Goal: Check status: Check status

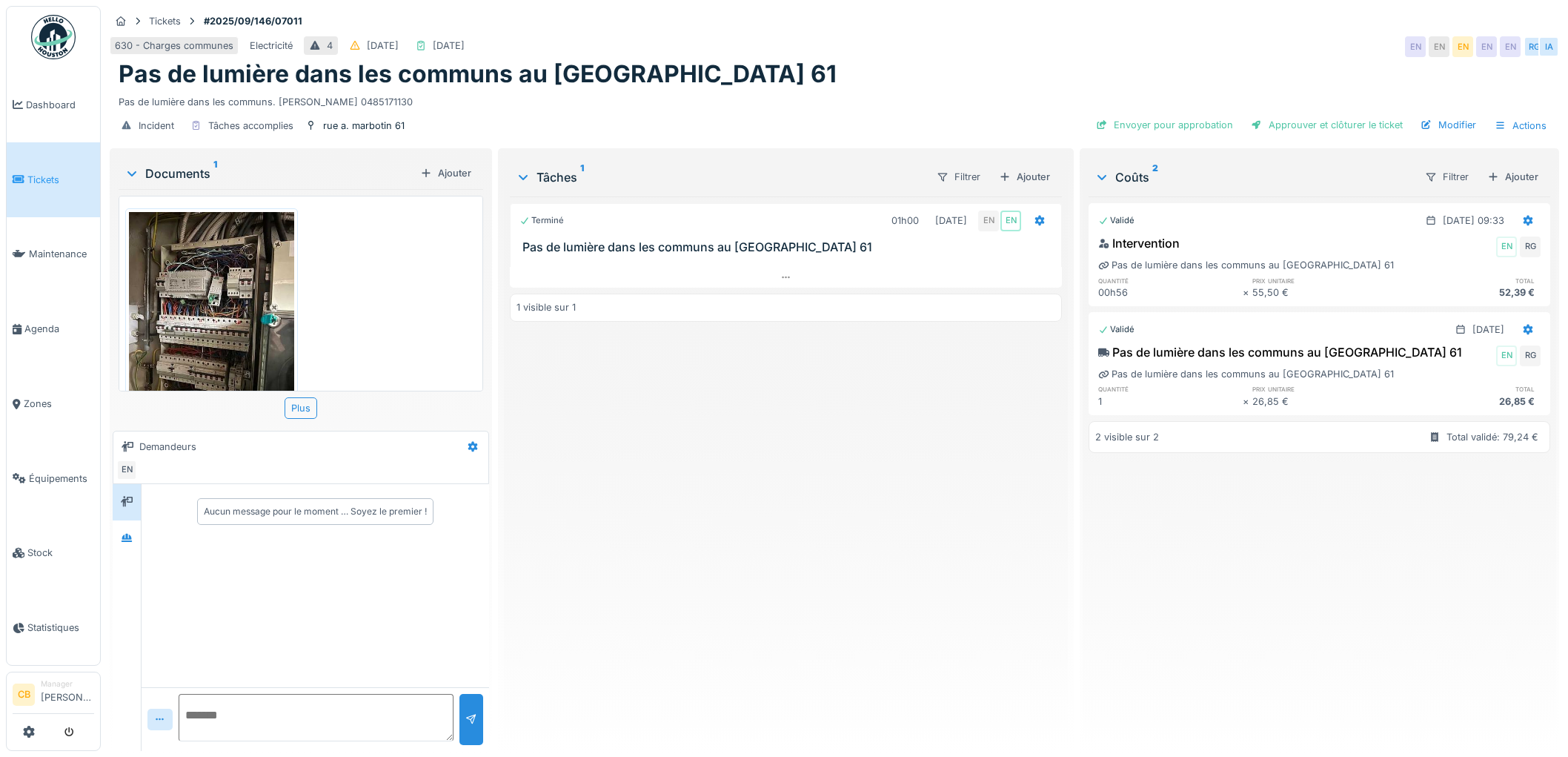
scroll to position [12, 0]
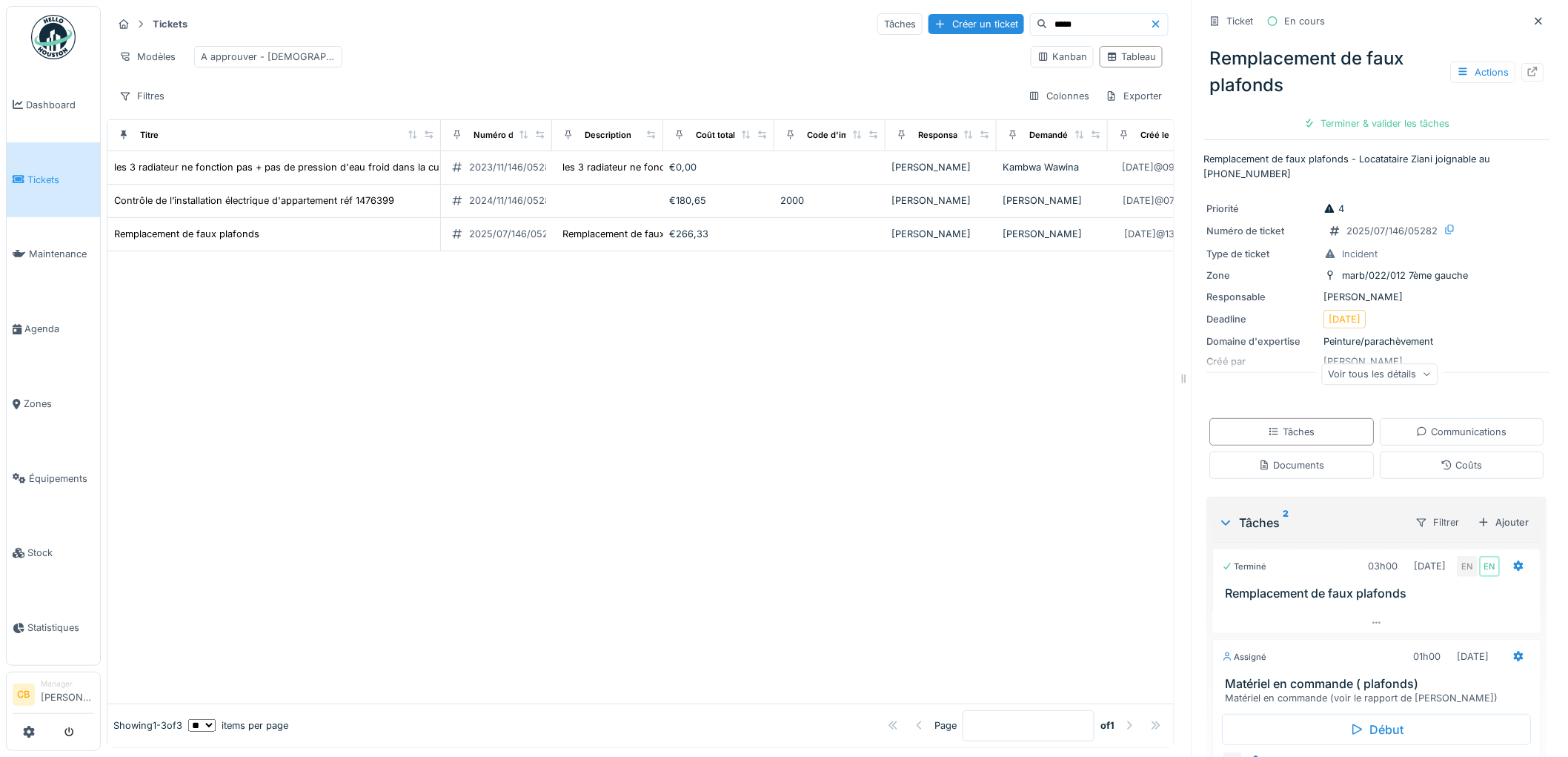
click at [62, 173] on span "Tickets" at bounding box center [61, 180] width 66 height 14
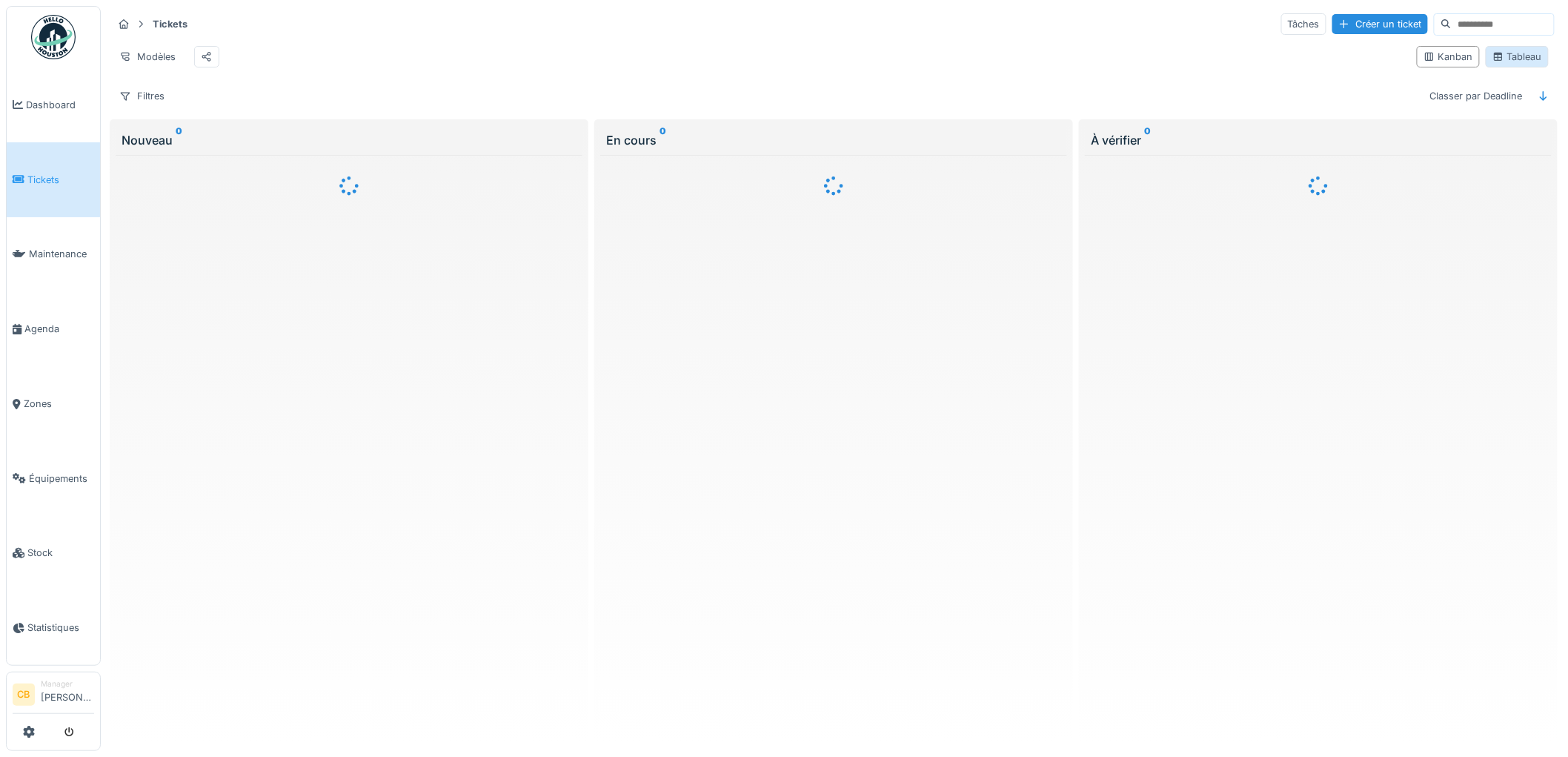
click at [1496, 61] on div "Tableau" at bounding box center [1517, 57] width 49 height 14
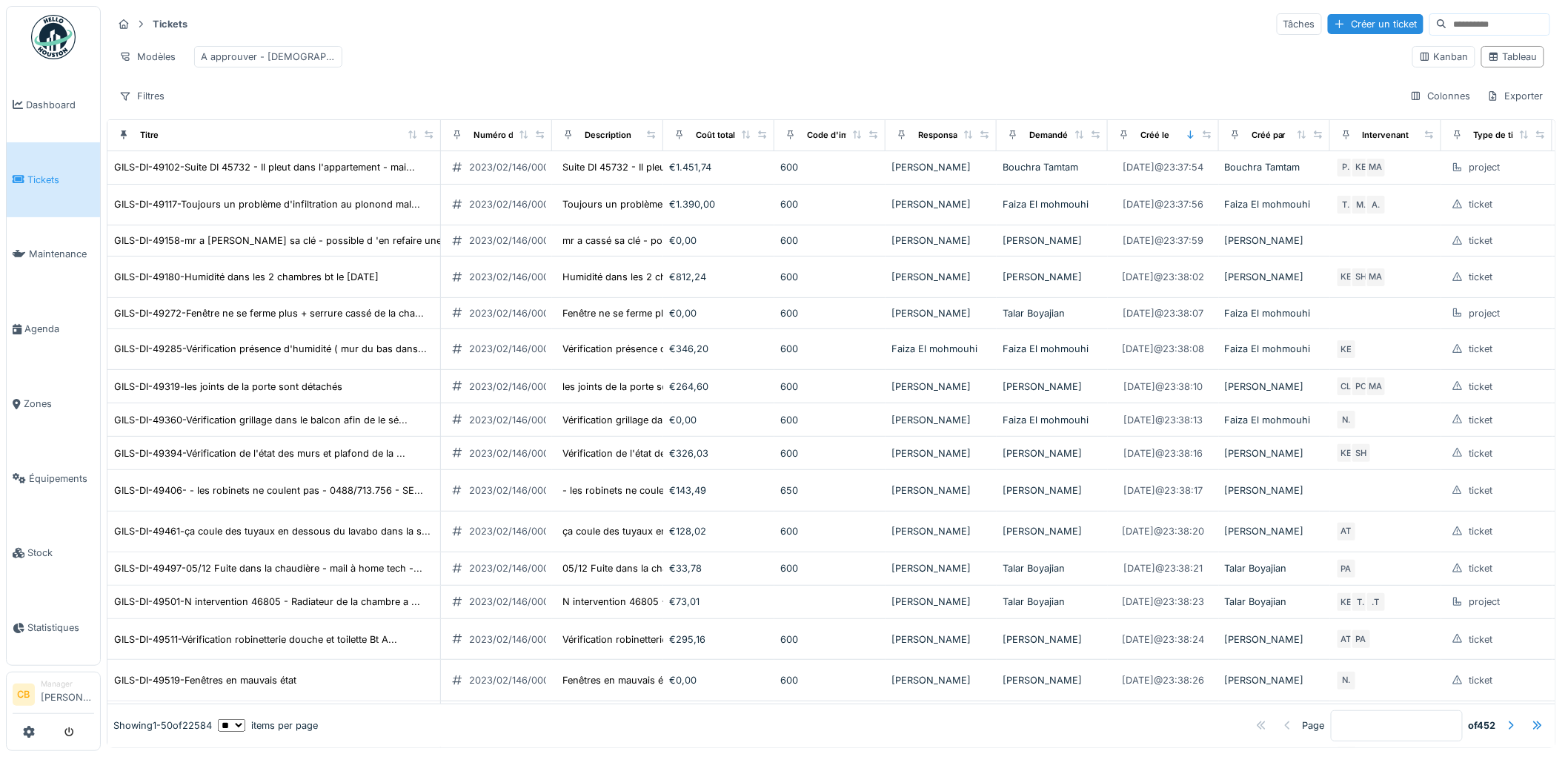
click at [1448, 20] on input at bounding box center [1499, 24] width 102 height 21
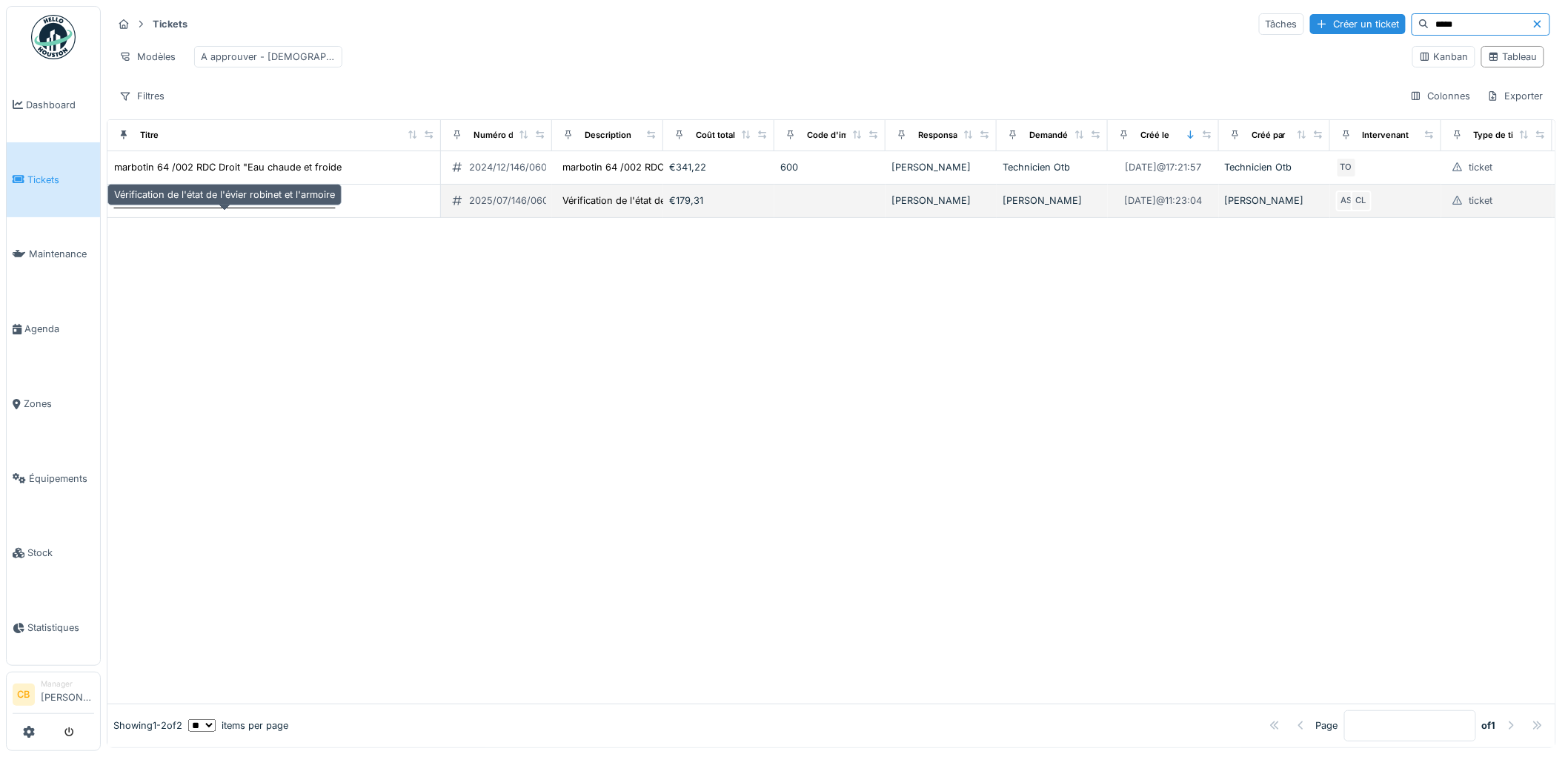
type input "*****"
click at [321, 208] on div "Vérification de l'état de l'évier robinet et l'armoire" at bounding box center [225, 200] width 223 height 15
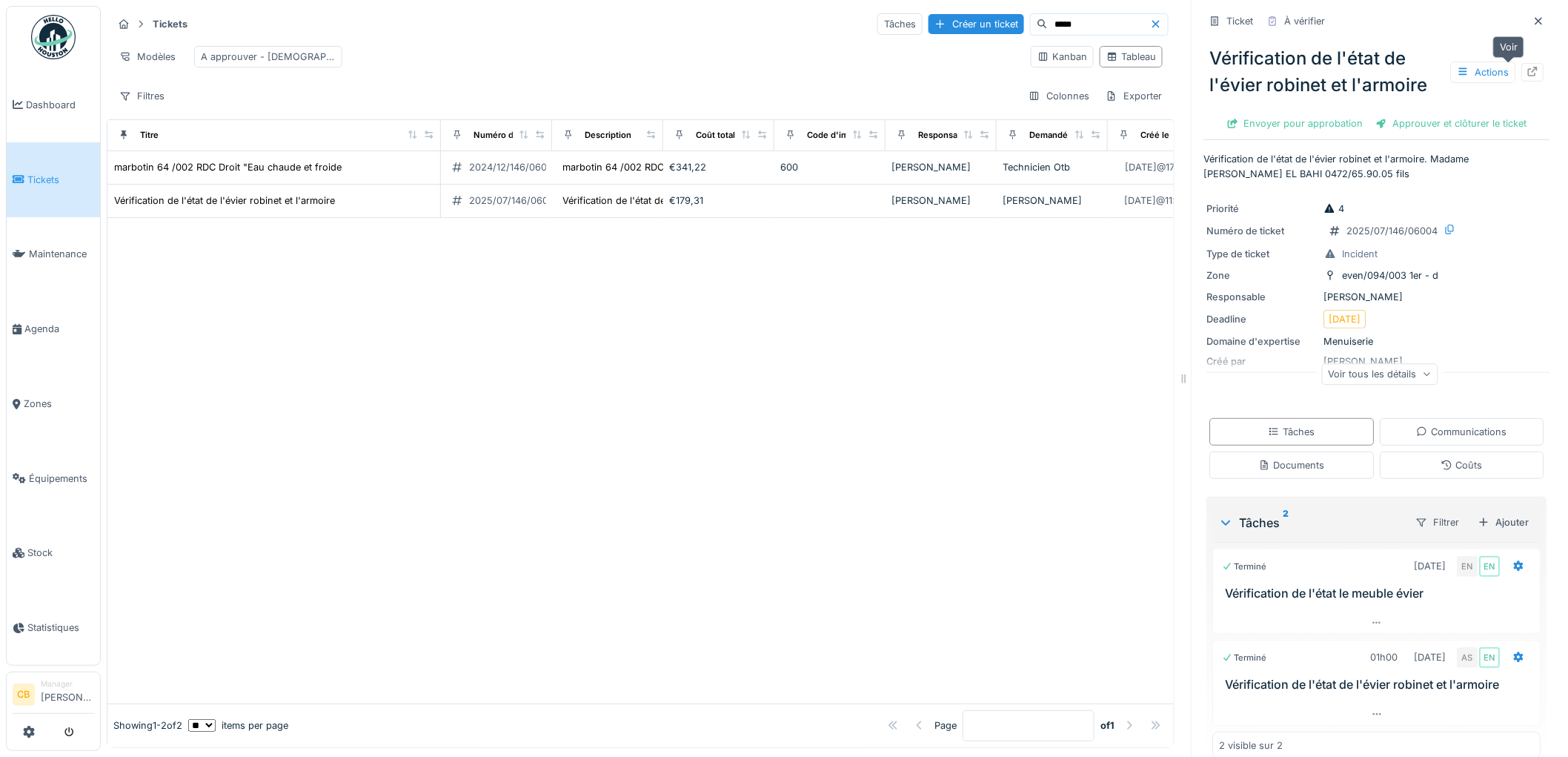
click at [1528, 69] on icon at bounding box center [1533, 71] width 12 height 10
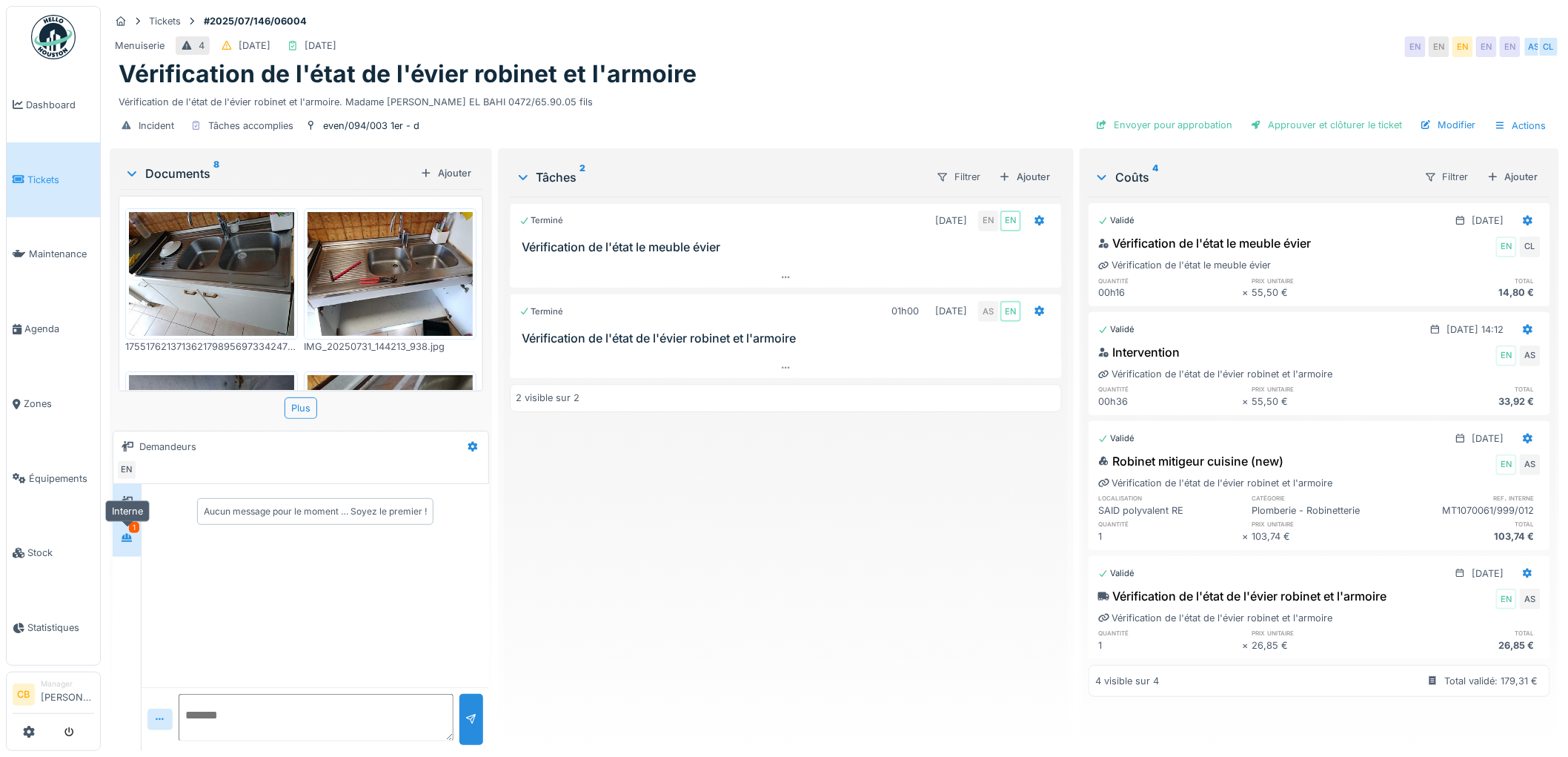
click at [124, 529] on div at bounding box center [127, 538] width 22 height 19
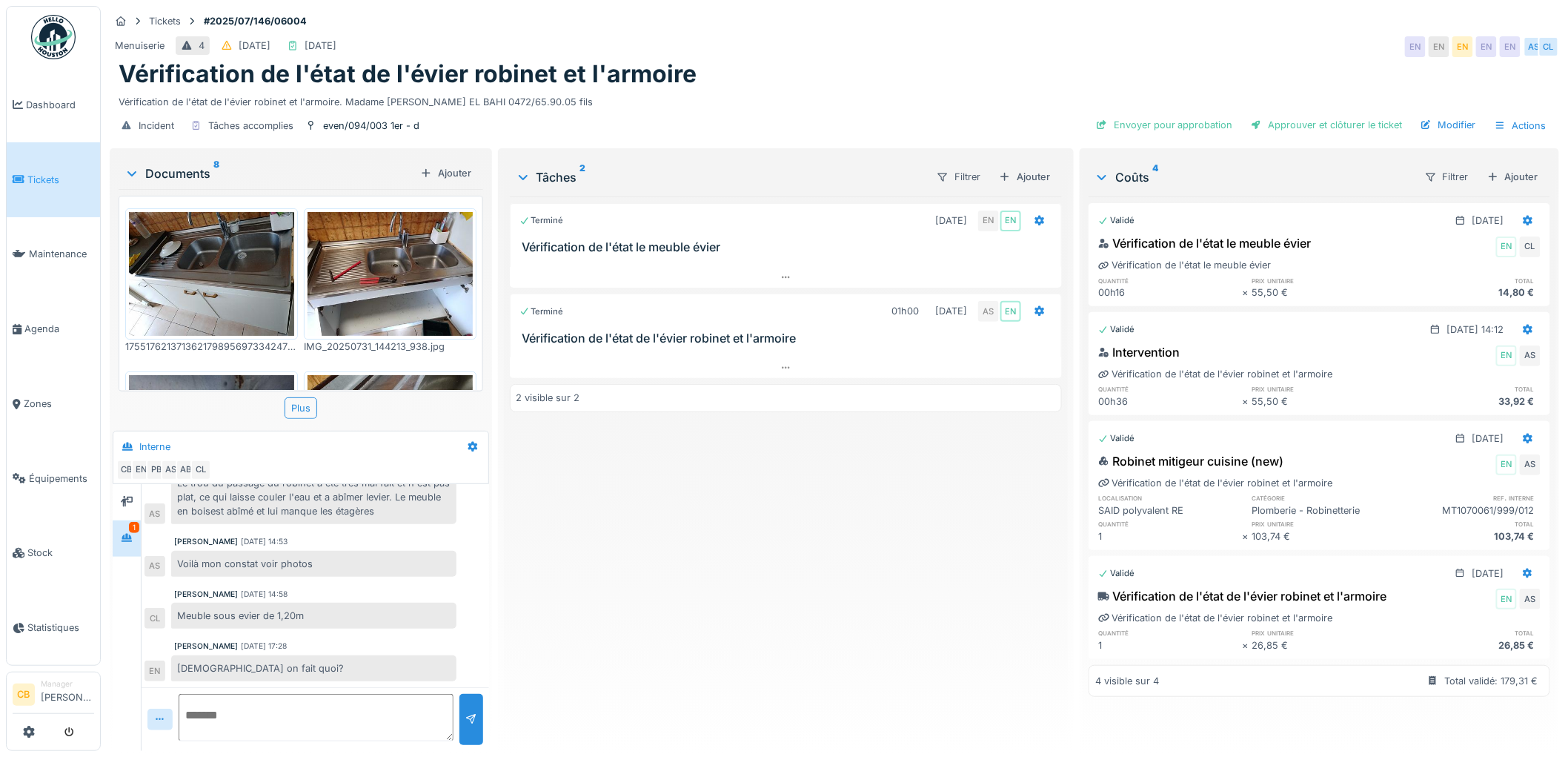
scroll to position [12, 0]
click at [208, 242] on img at bounding box center [212, 274] width 165 height 124
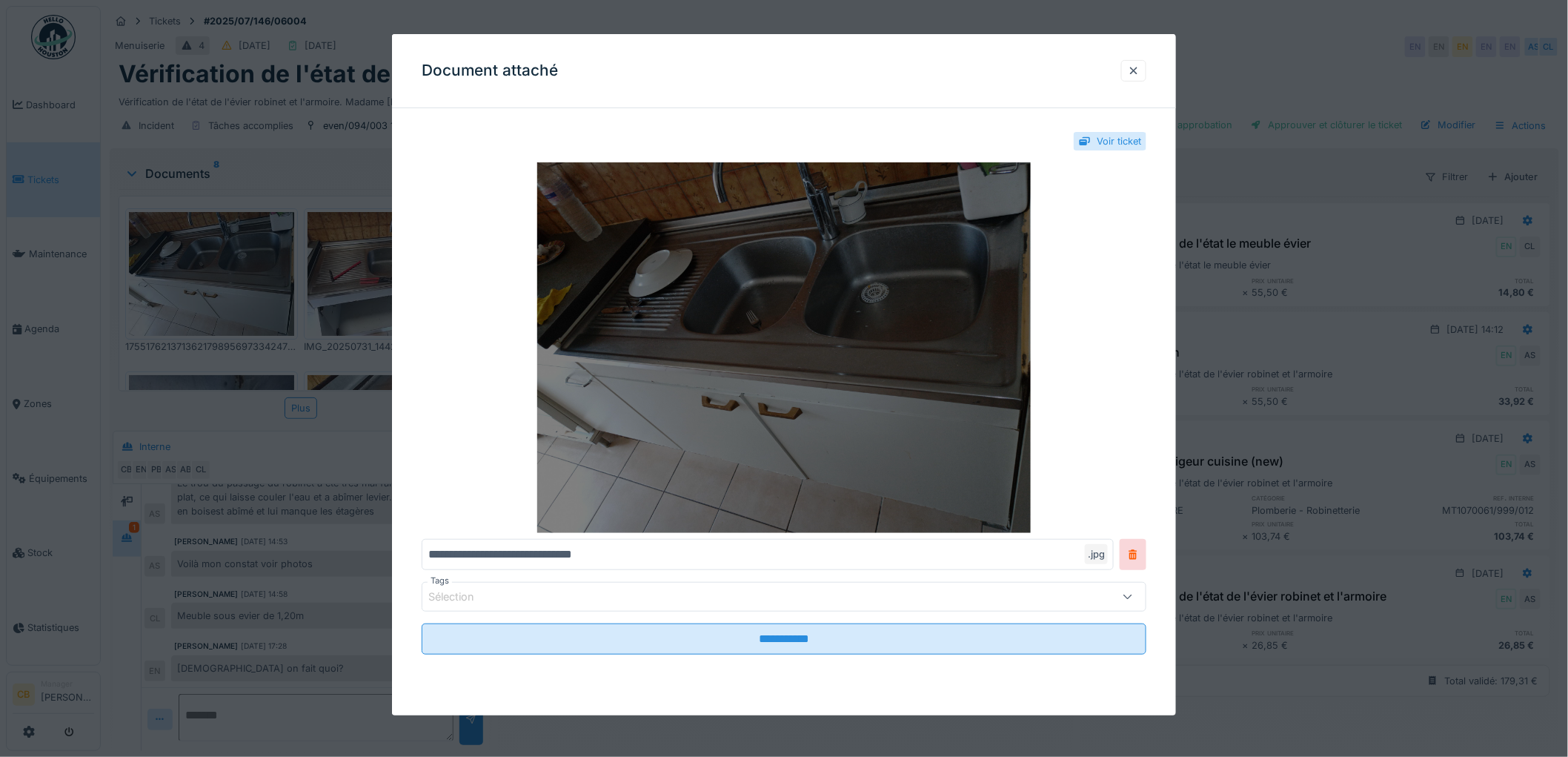
click at [616, 341] on img at bounding box center [784, 348] width 725 height 371
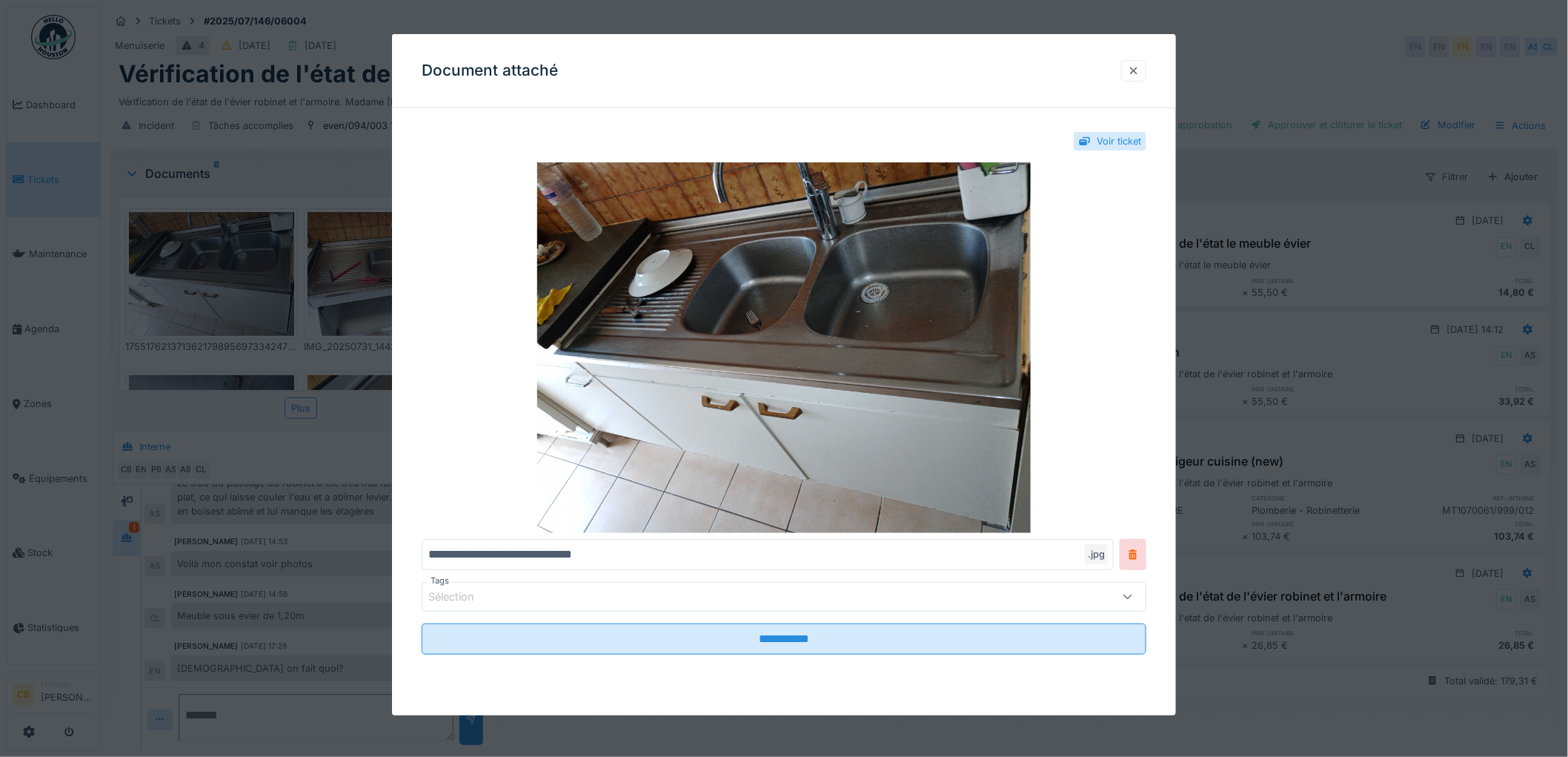
click at [1139, 70] on div at bounding box center [1133, 71] width 12 height 14
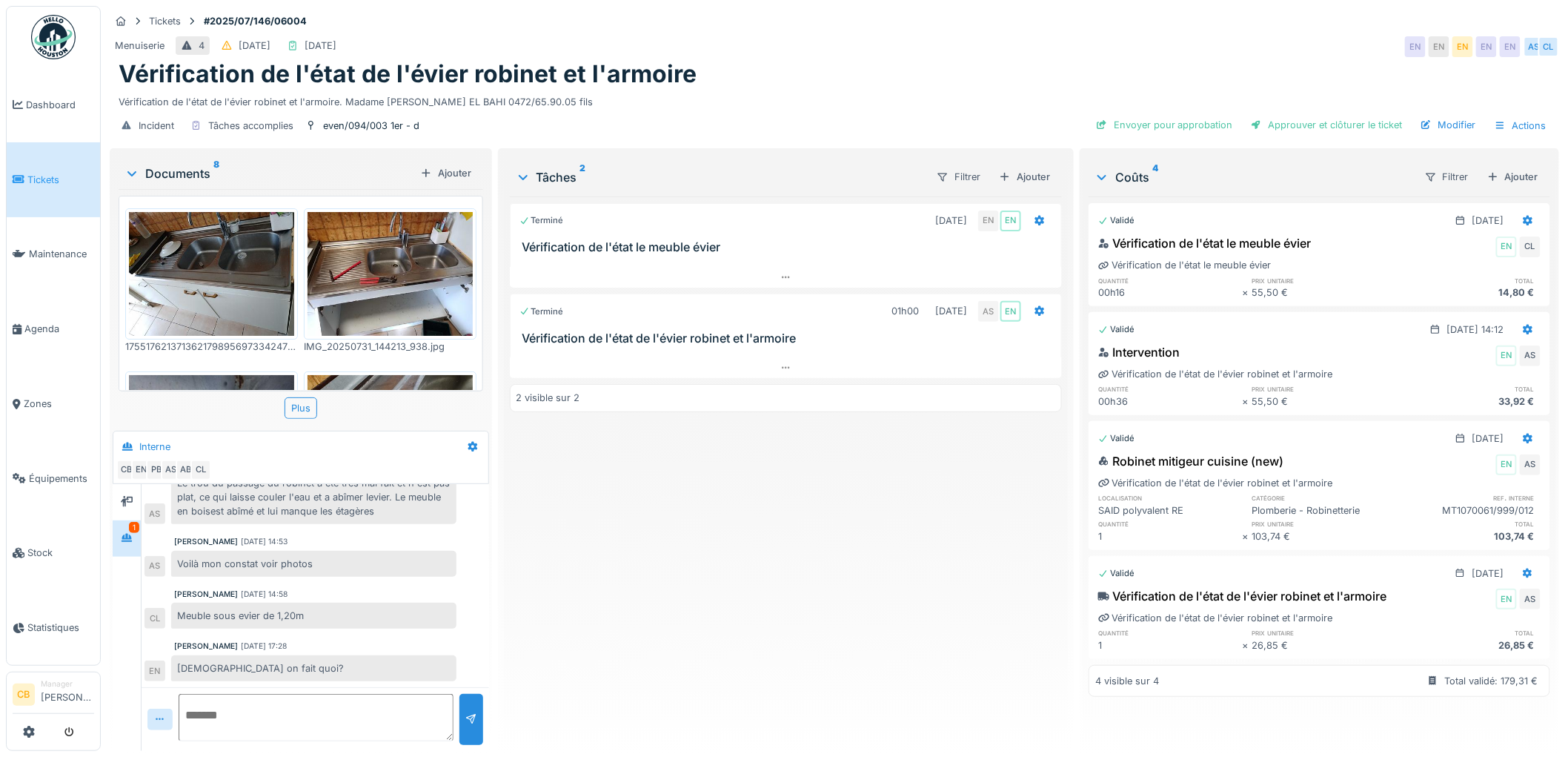
click at [427, 254] on img at bounding box center [391, 274] width 165 height 124
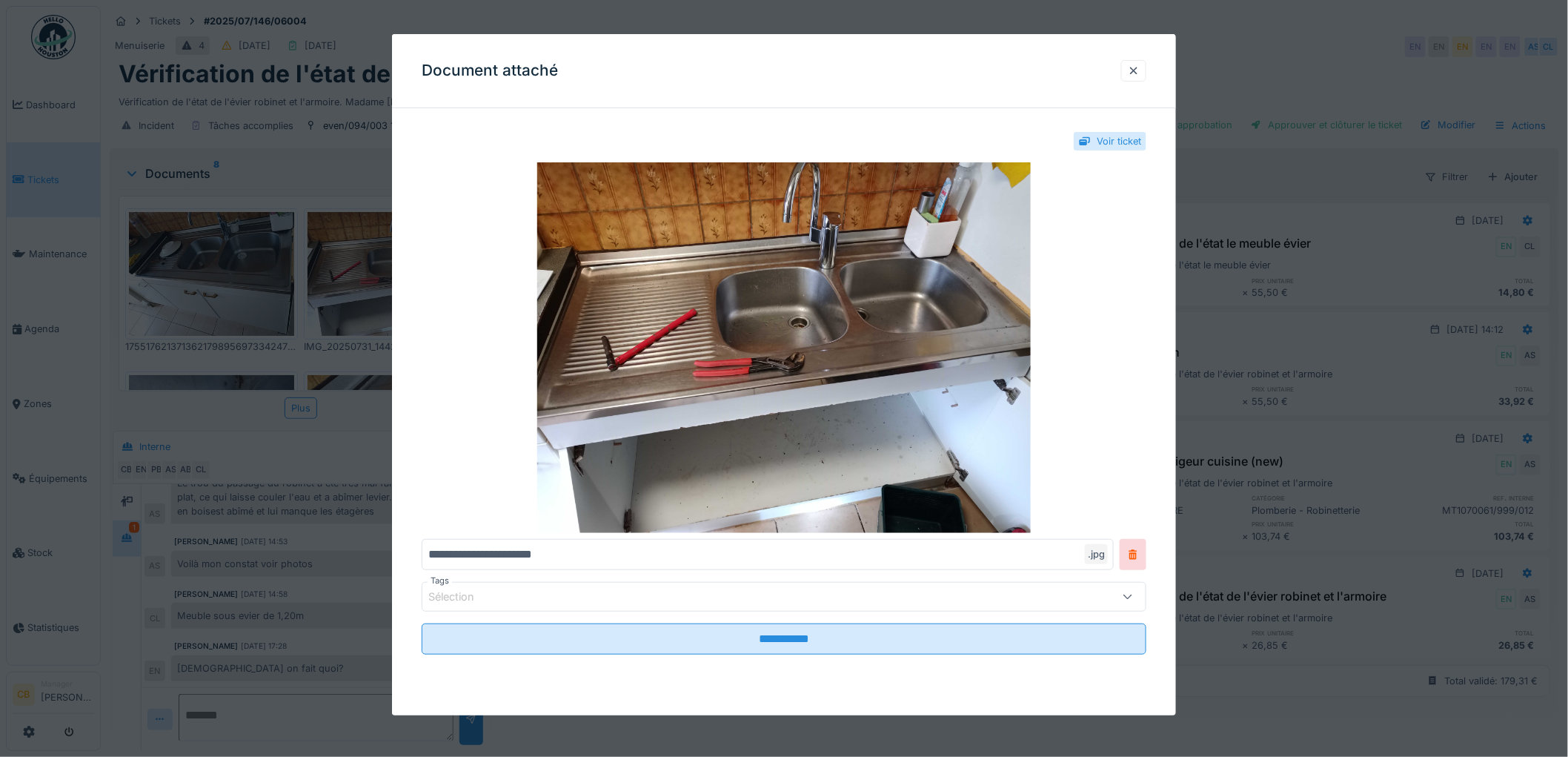
click at [389, 258] on div at bounding box center [784, 378] width 1568 height 757
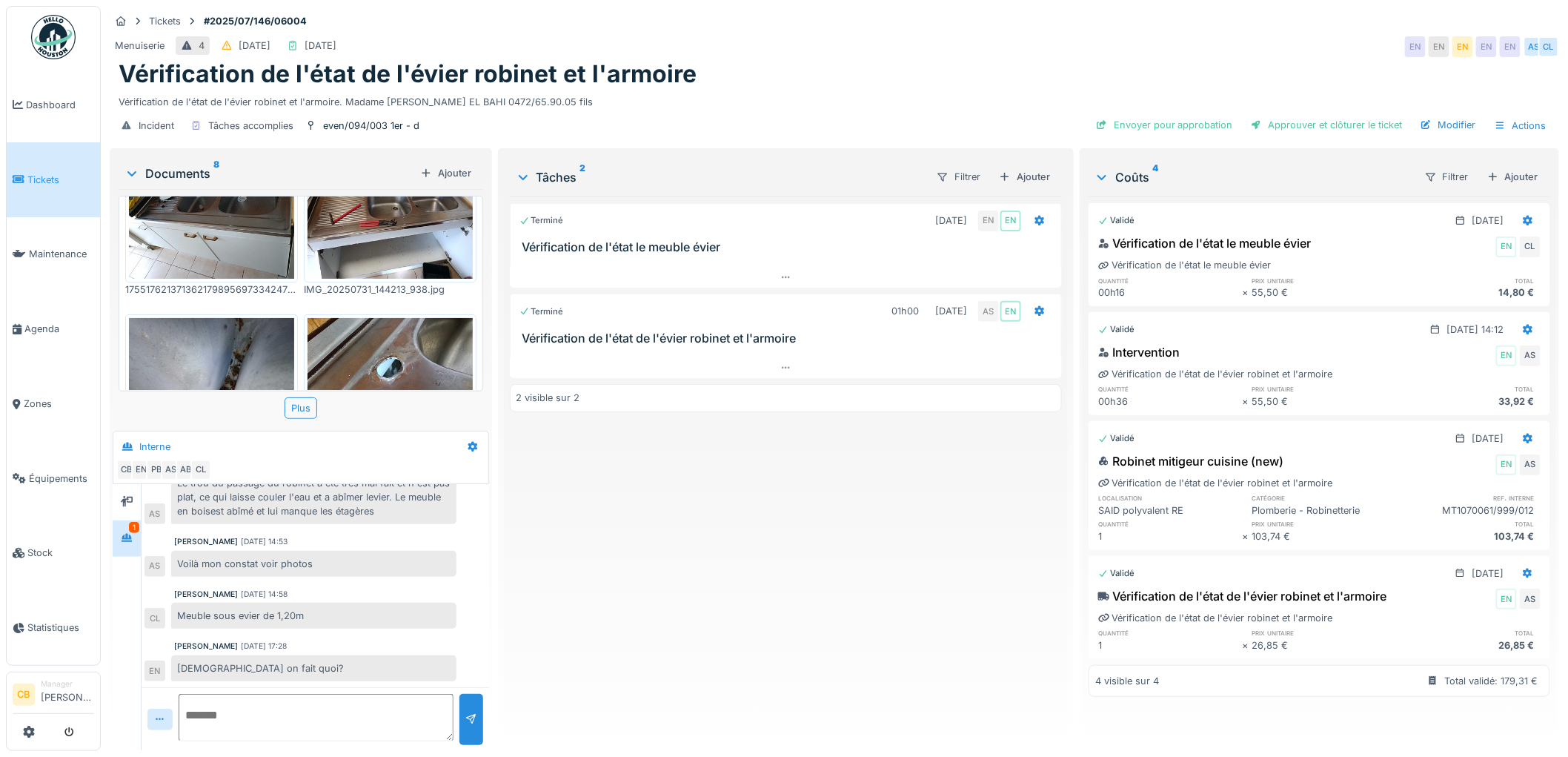
scroll to position [164, 0]
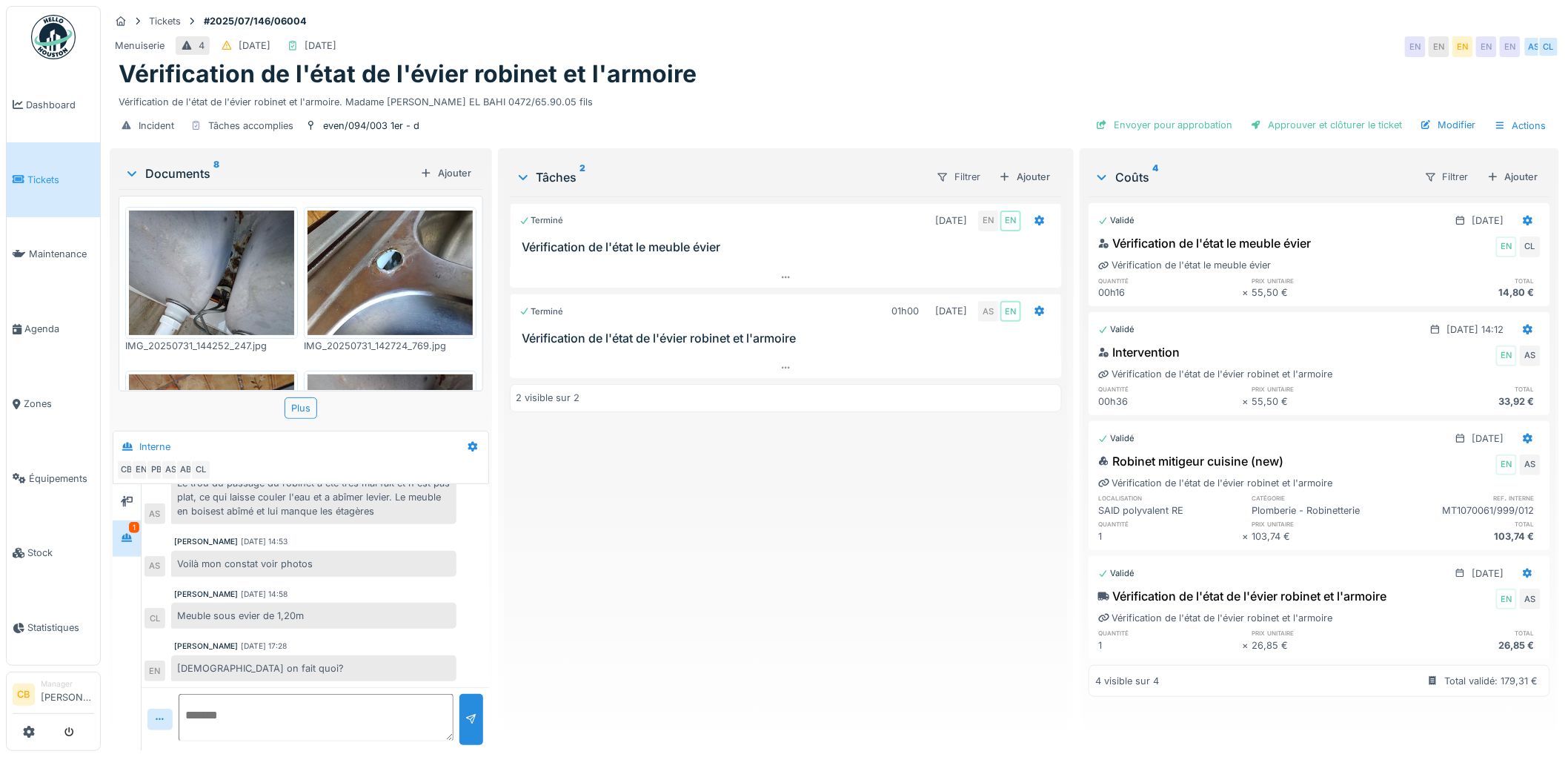
click at [387, 257] on img at bounding box center [391, 272] width 165 height 124
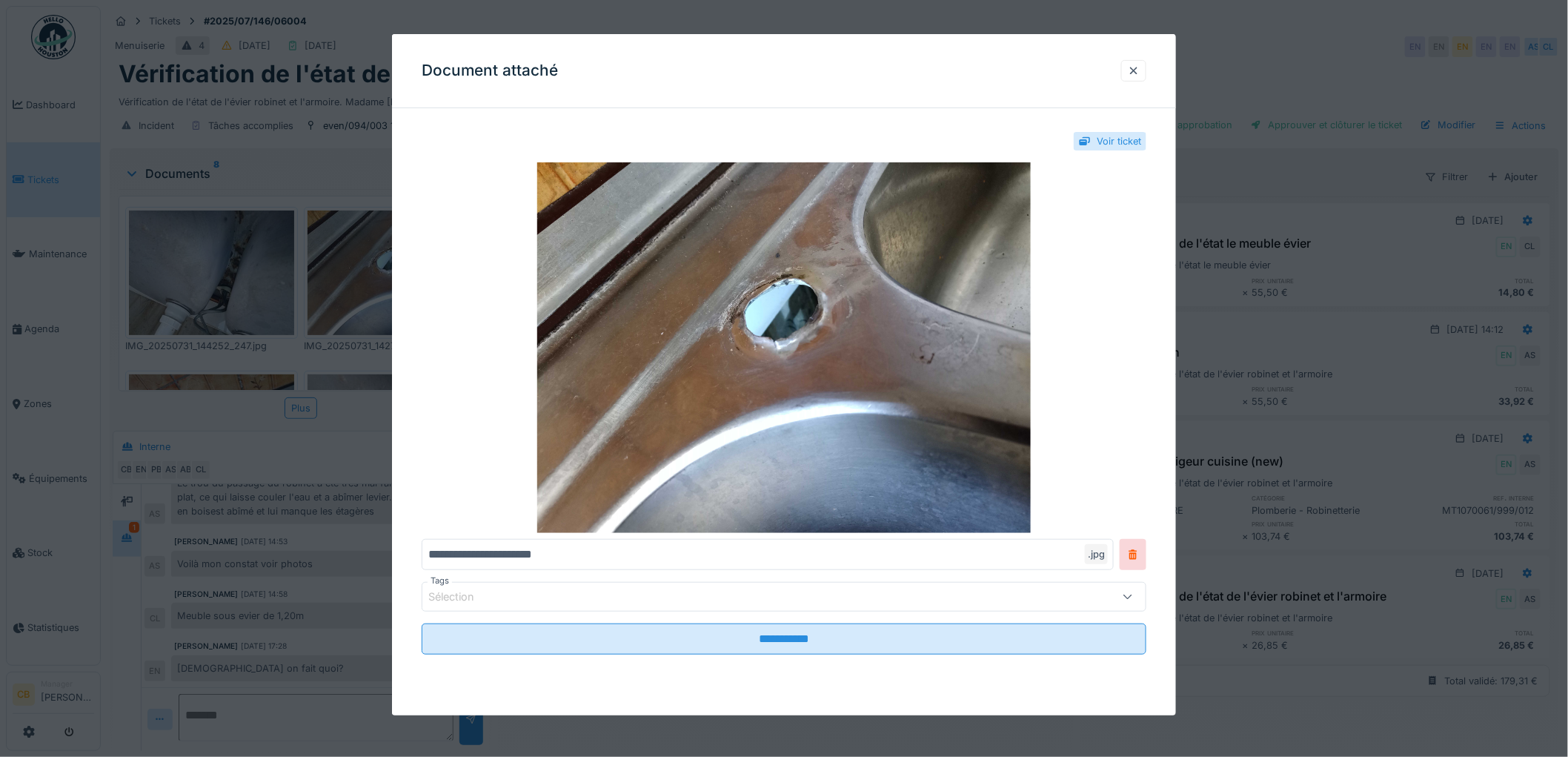
click at [360, 263] on div at bounding box center [784, 378] width 1568 height 757
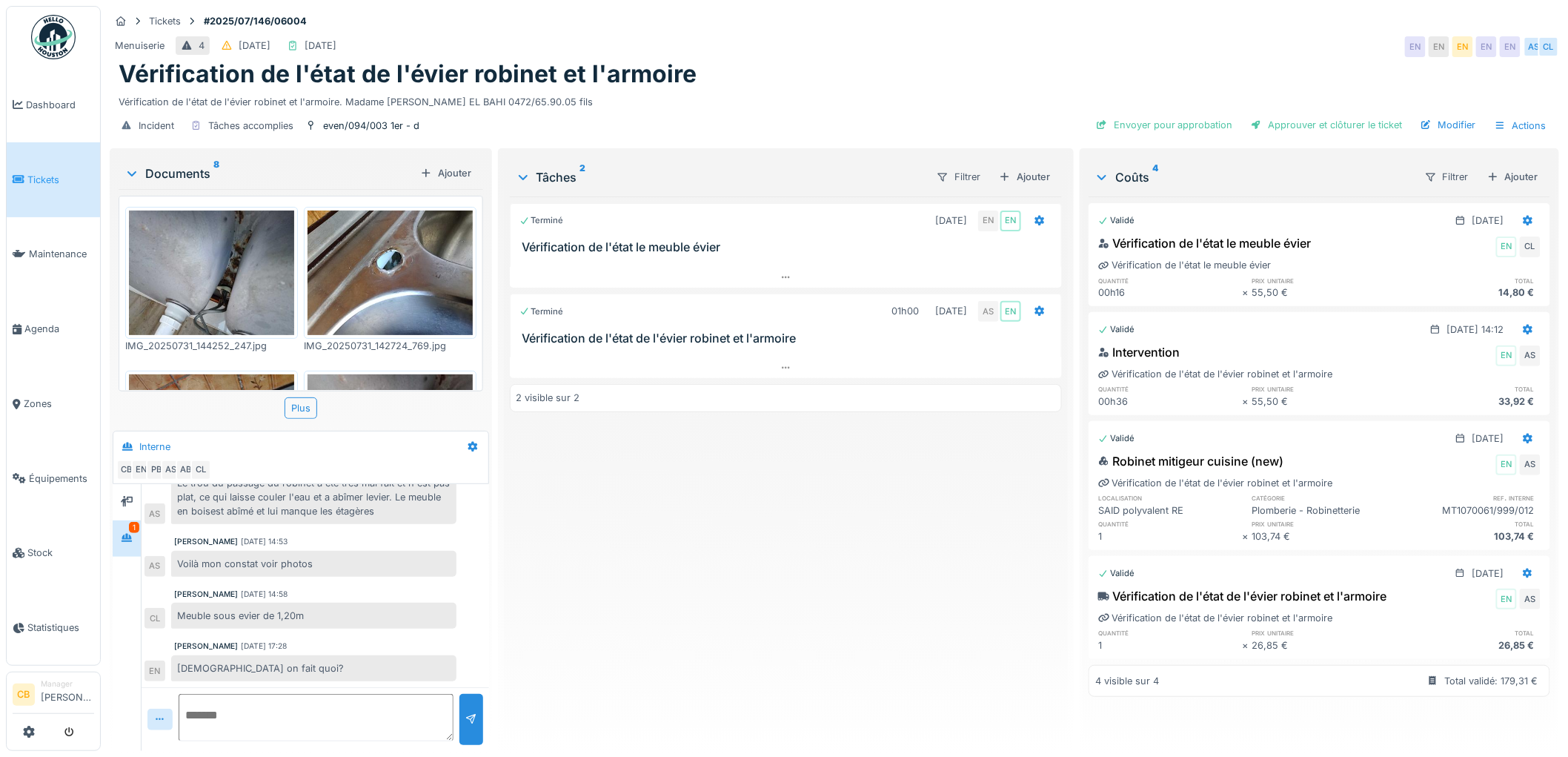
click at [272, 250] on img at bounding box center [212, 272] width 165 height 124
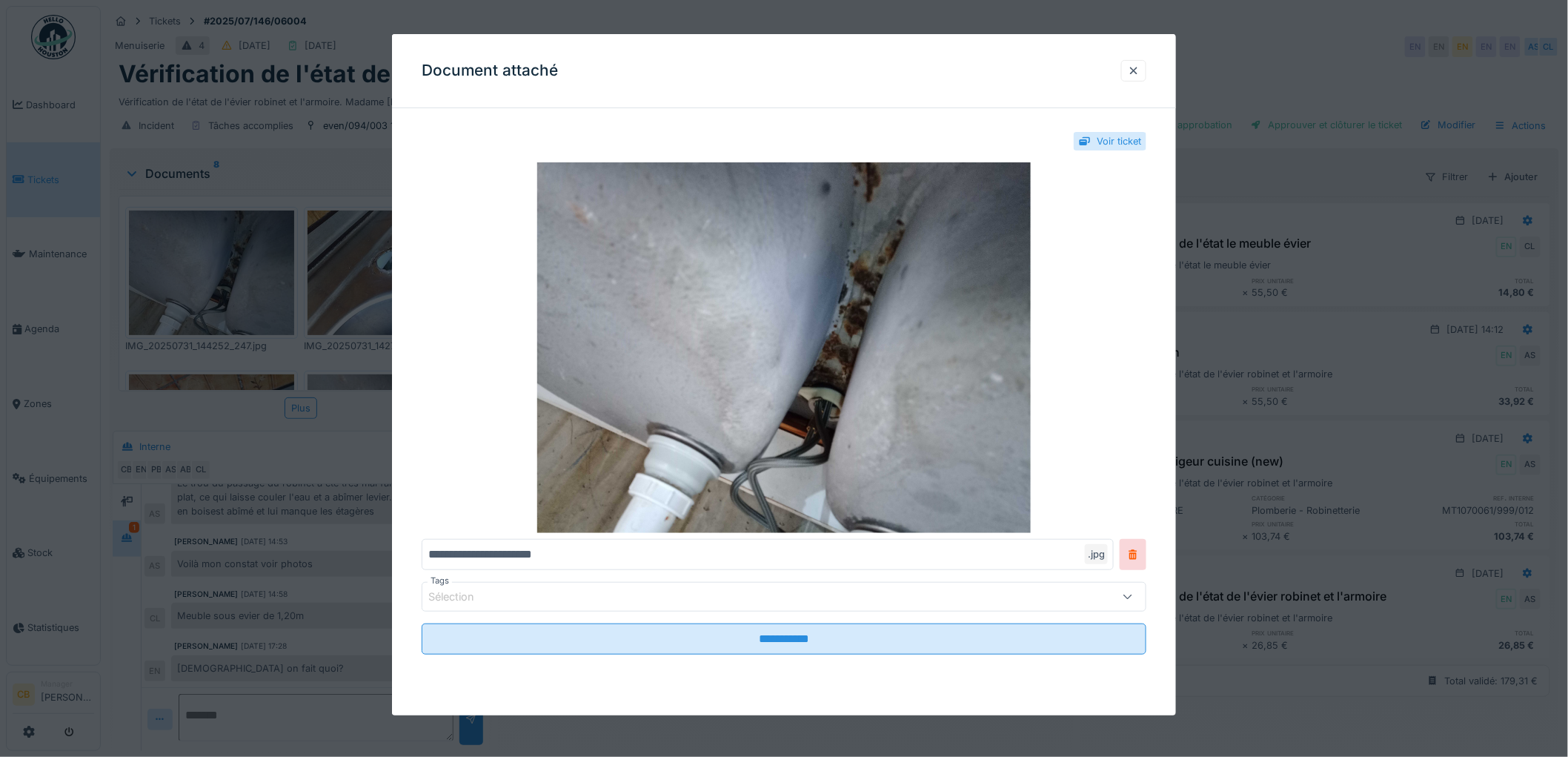
click at [271, 250] on div at bounding box center [784, 378] width 1568 height 757
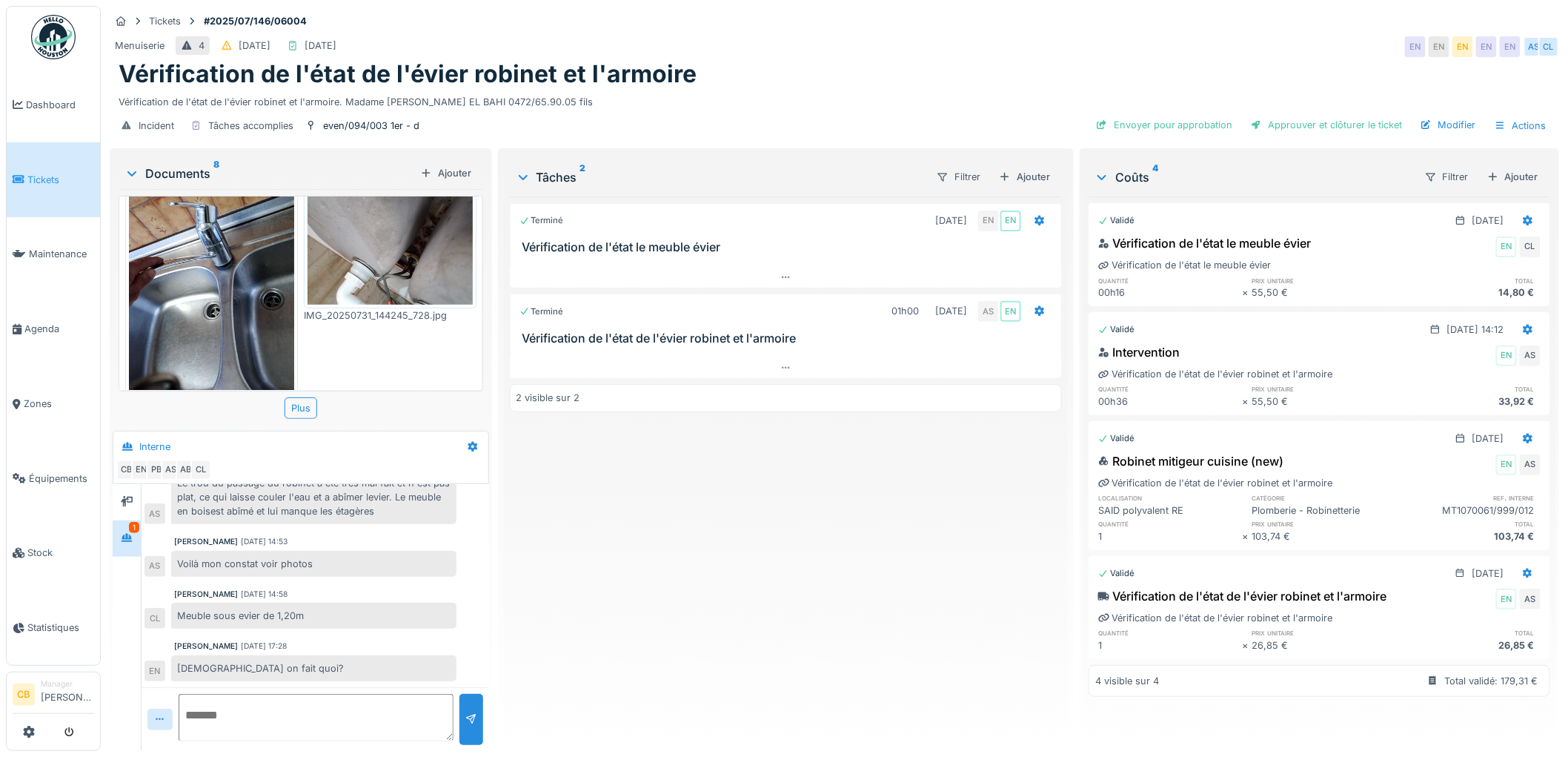
scroll to position [329, 0]
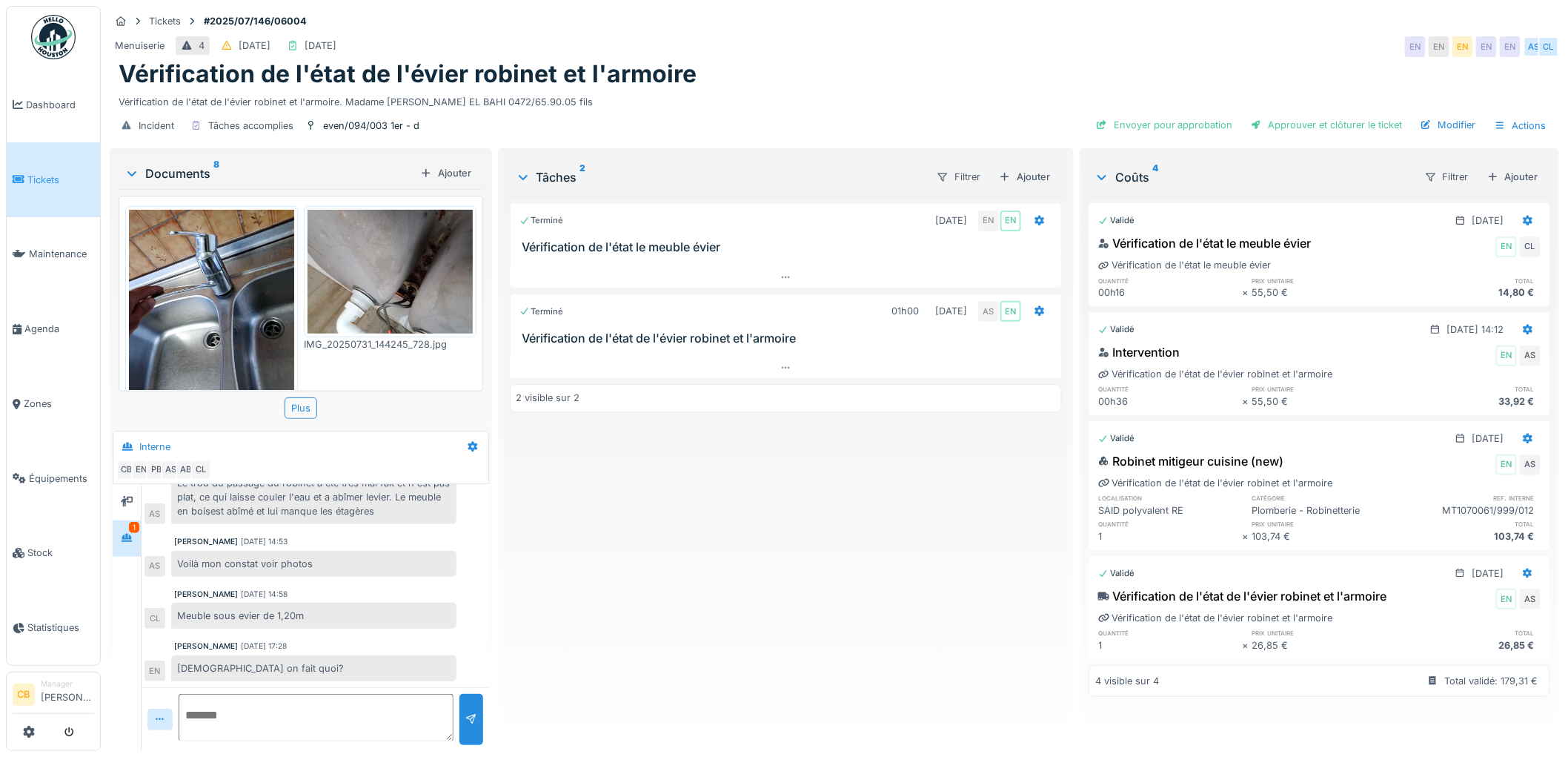
click at [235, 267] on img at bounding box center [212, 320] width 165 height 220
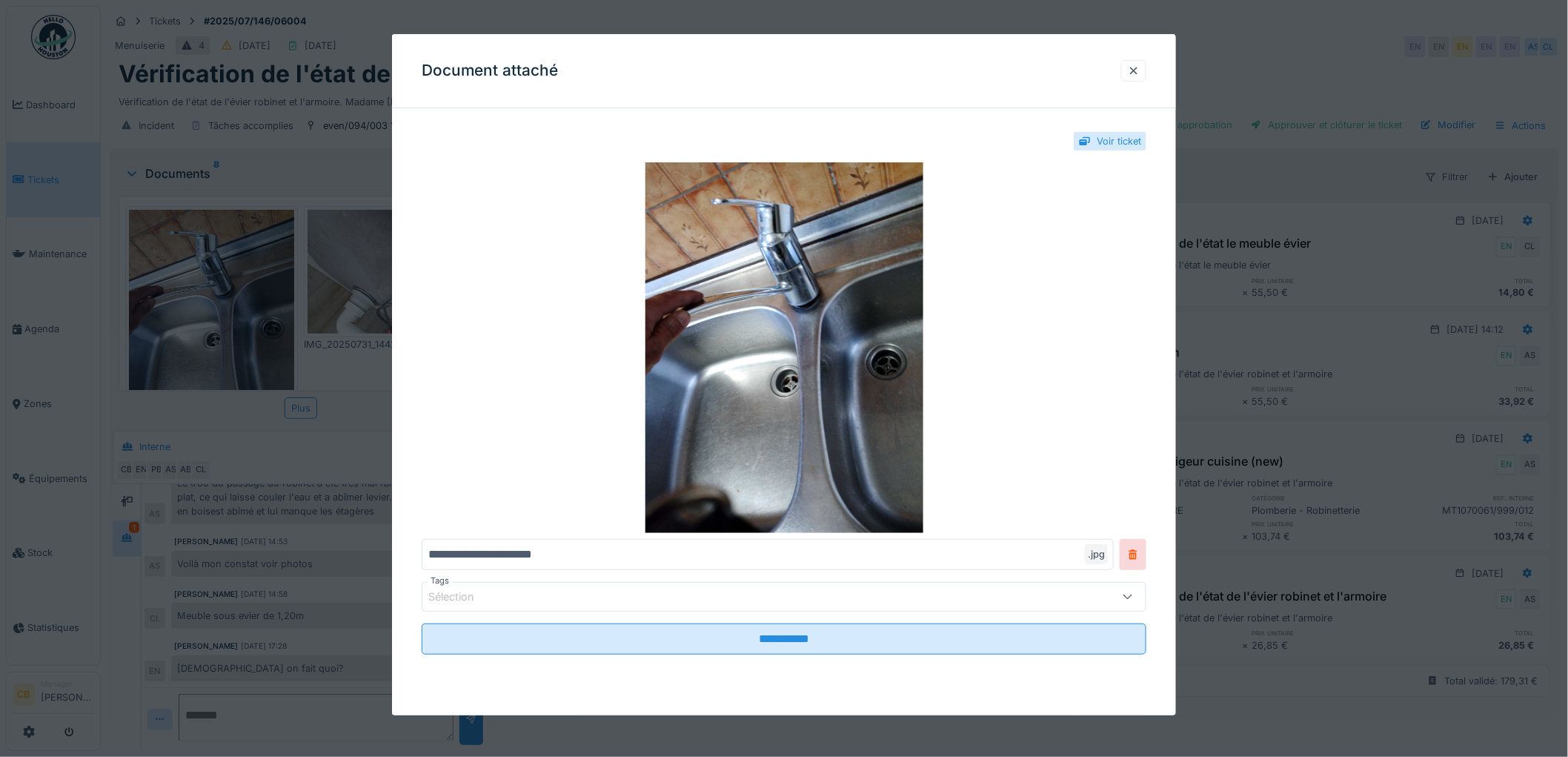
click at [233, 265] on div at bounding box center [784, 378] width 1568 height 757
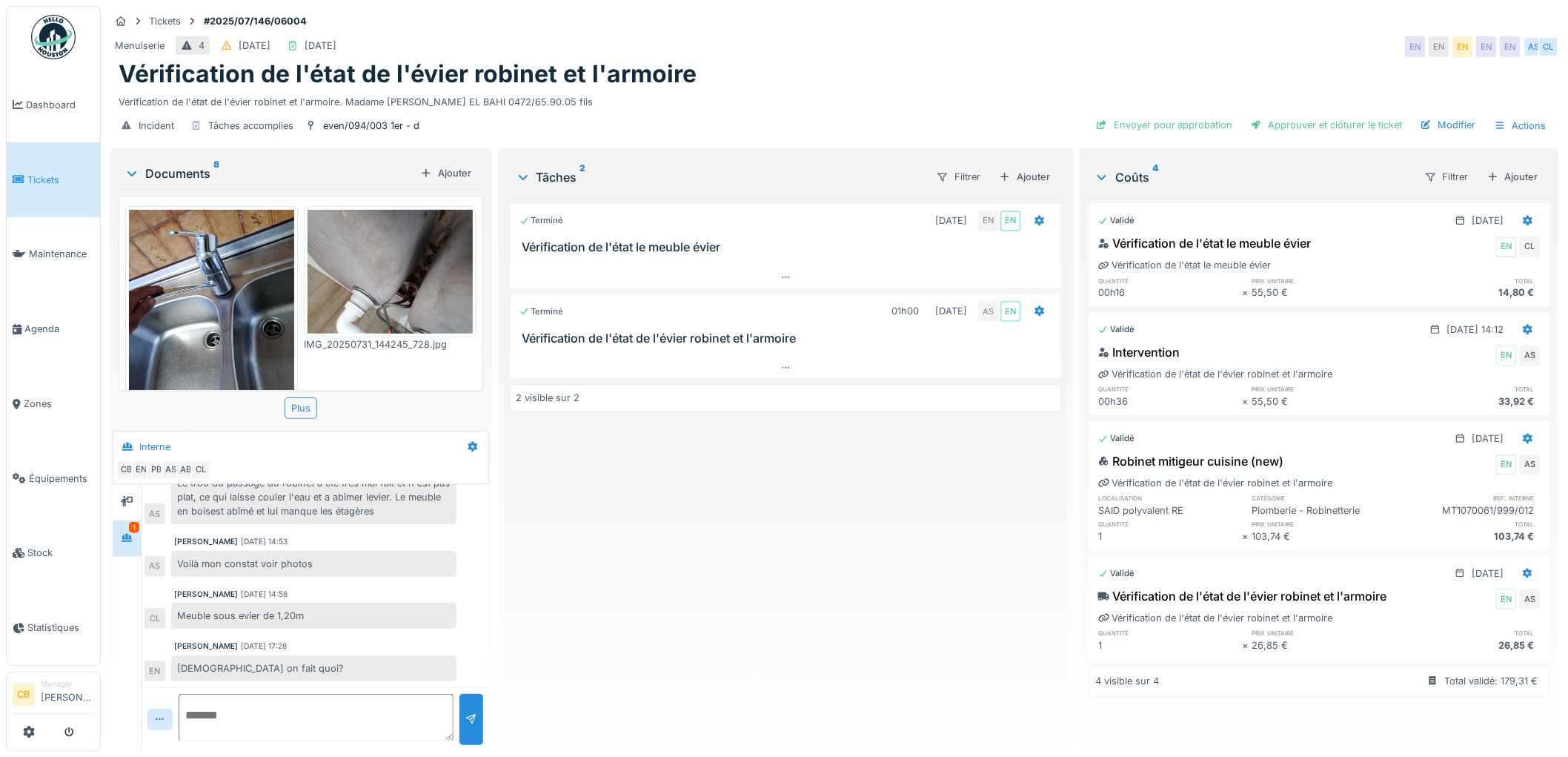
click at [341, 242] on img at bounding box center [391, 272] width 165 height 124
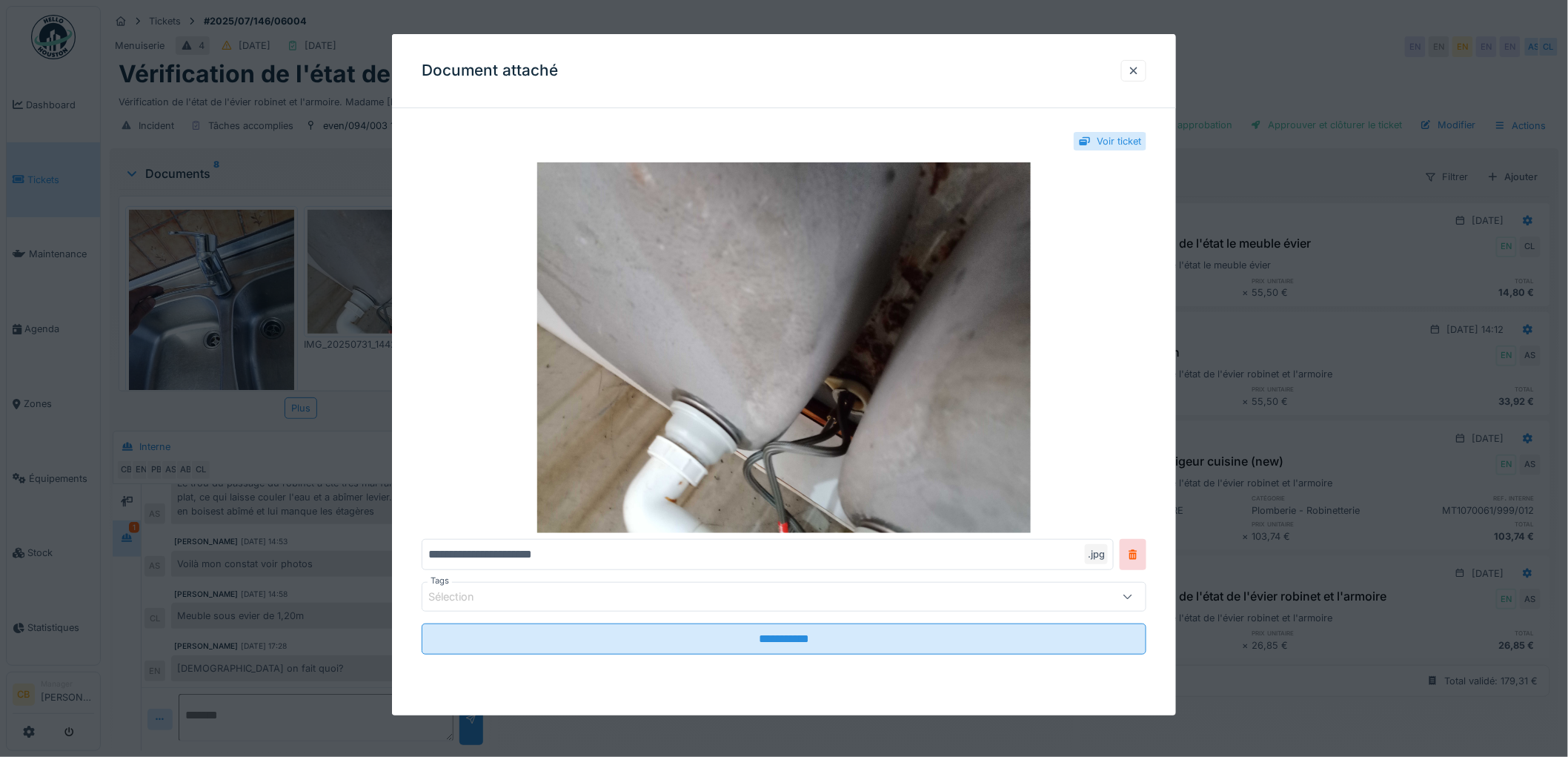
click at [341, 242] on div at bounding box center [784, 378] width 1568 height 757
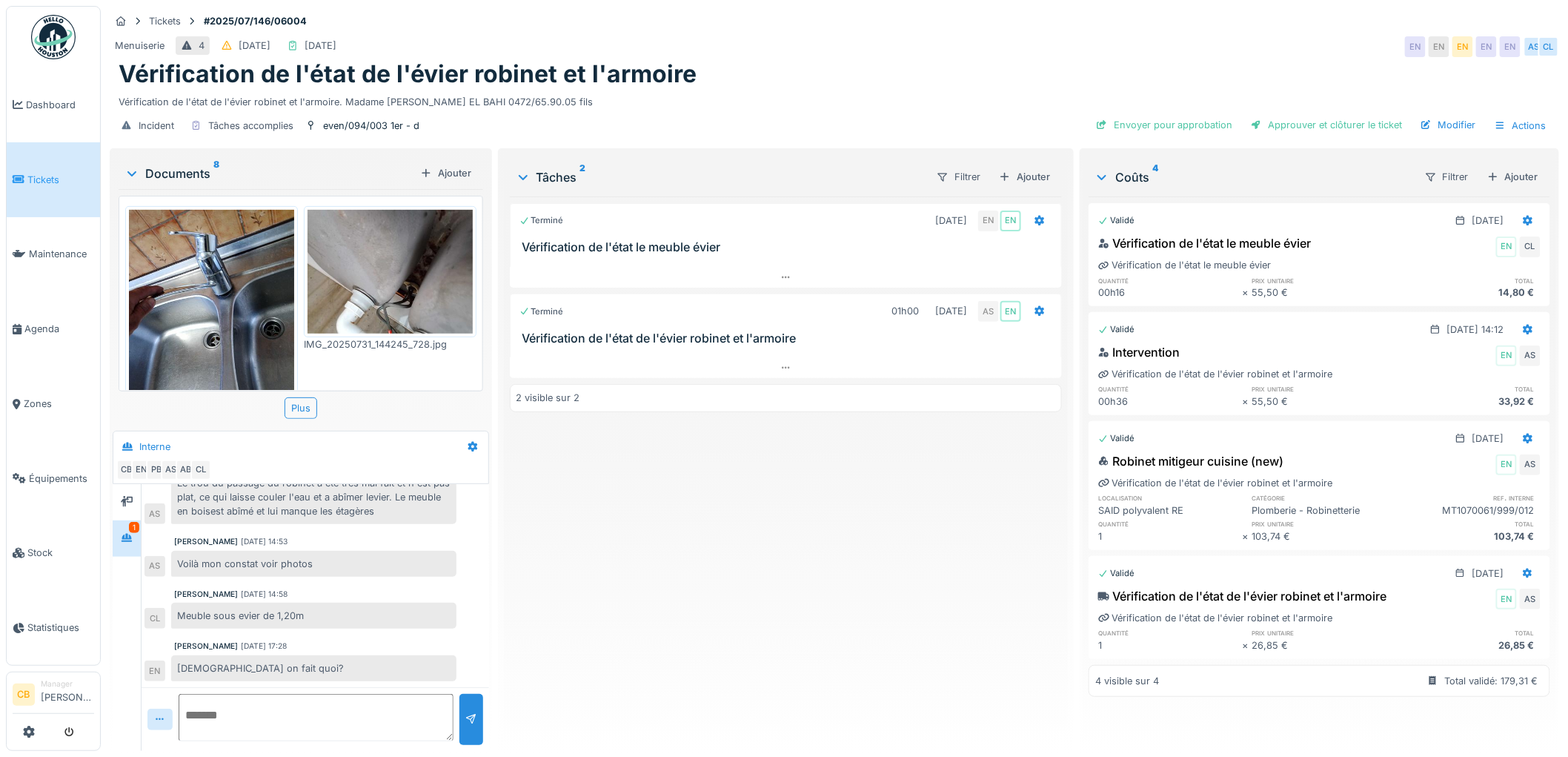
click at [131, 166] on icon at bounding box center [131, 173] width 12 height 15
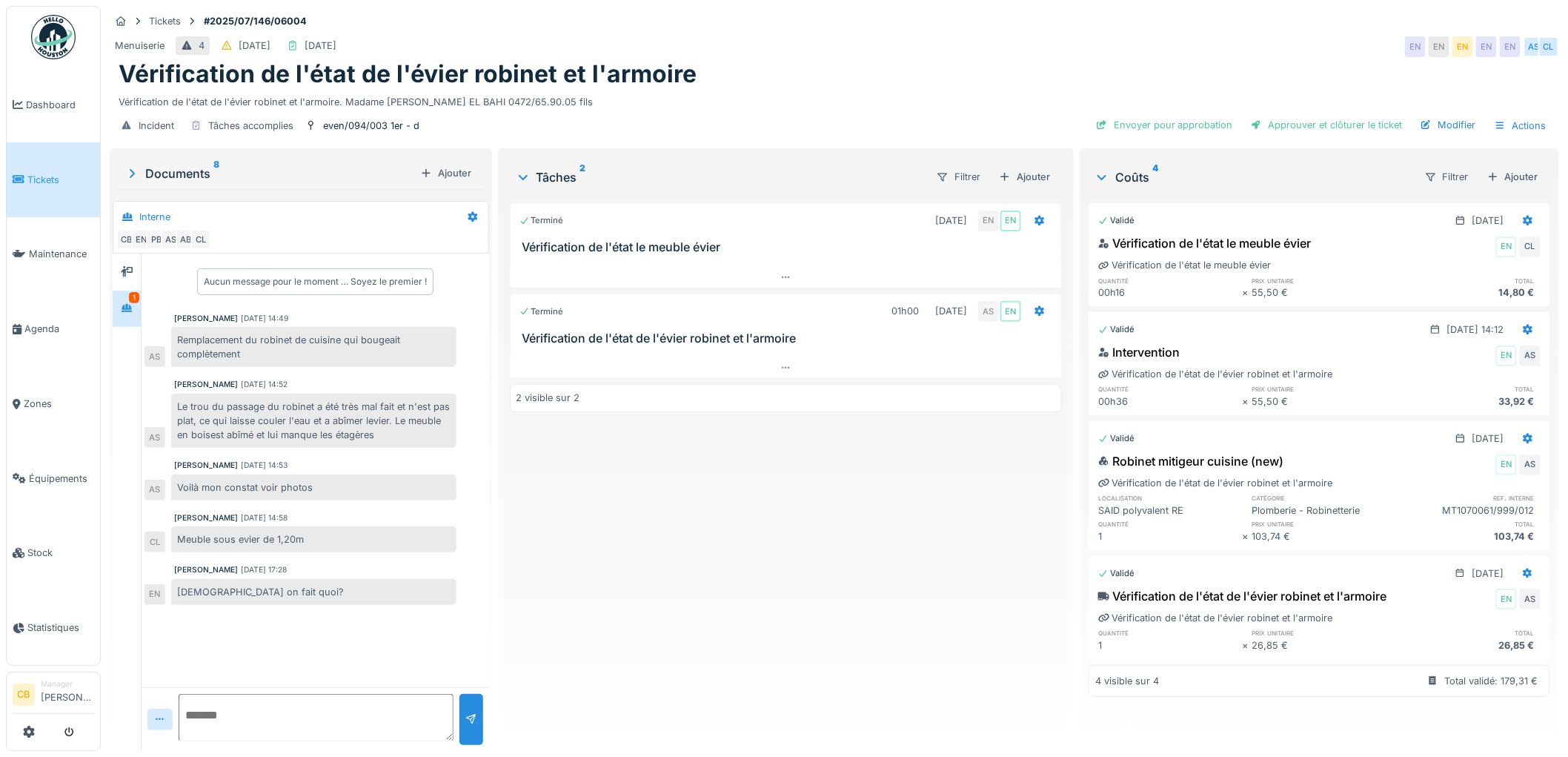
click at [138, 168] on icon at bounding box center [132, 173] width 15 height 12
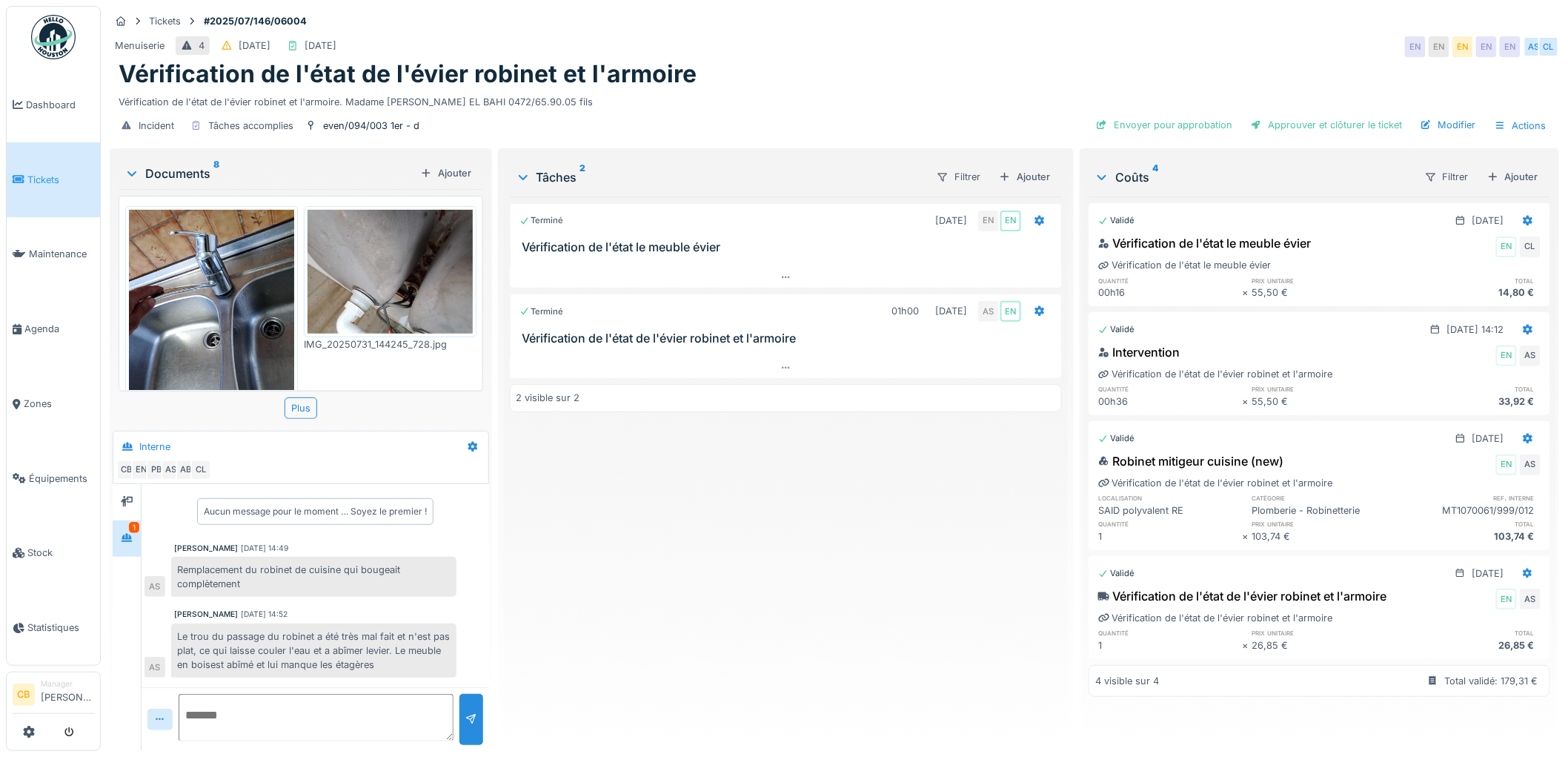
click at [210, 255] on img at bounding box center [212, 320] width 165 height 220
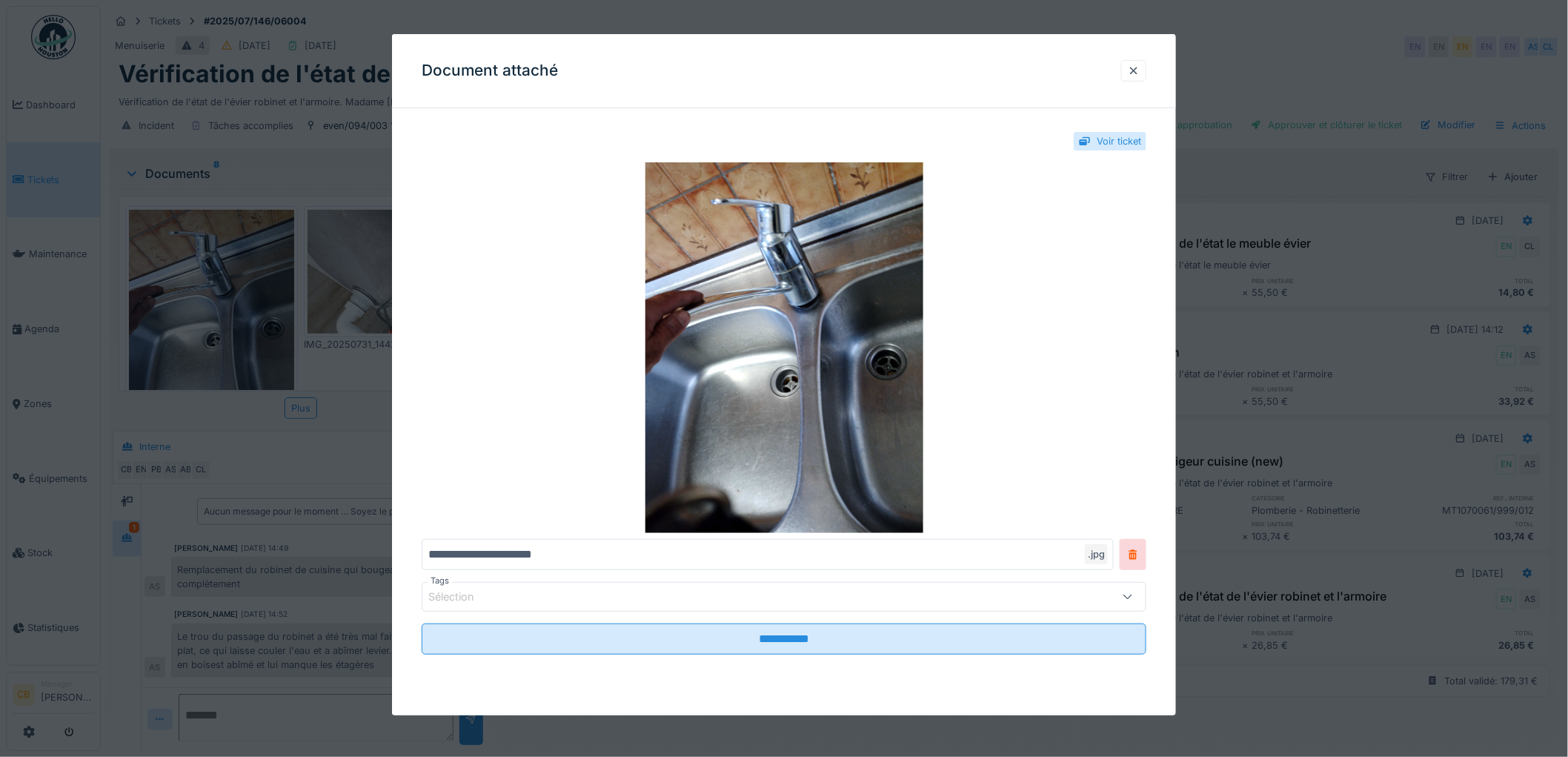
click at [210, 255] on div at bounding box center [784, 378] width 1568 height 757
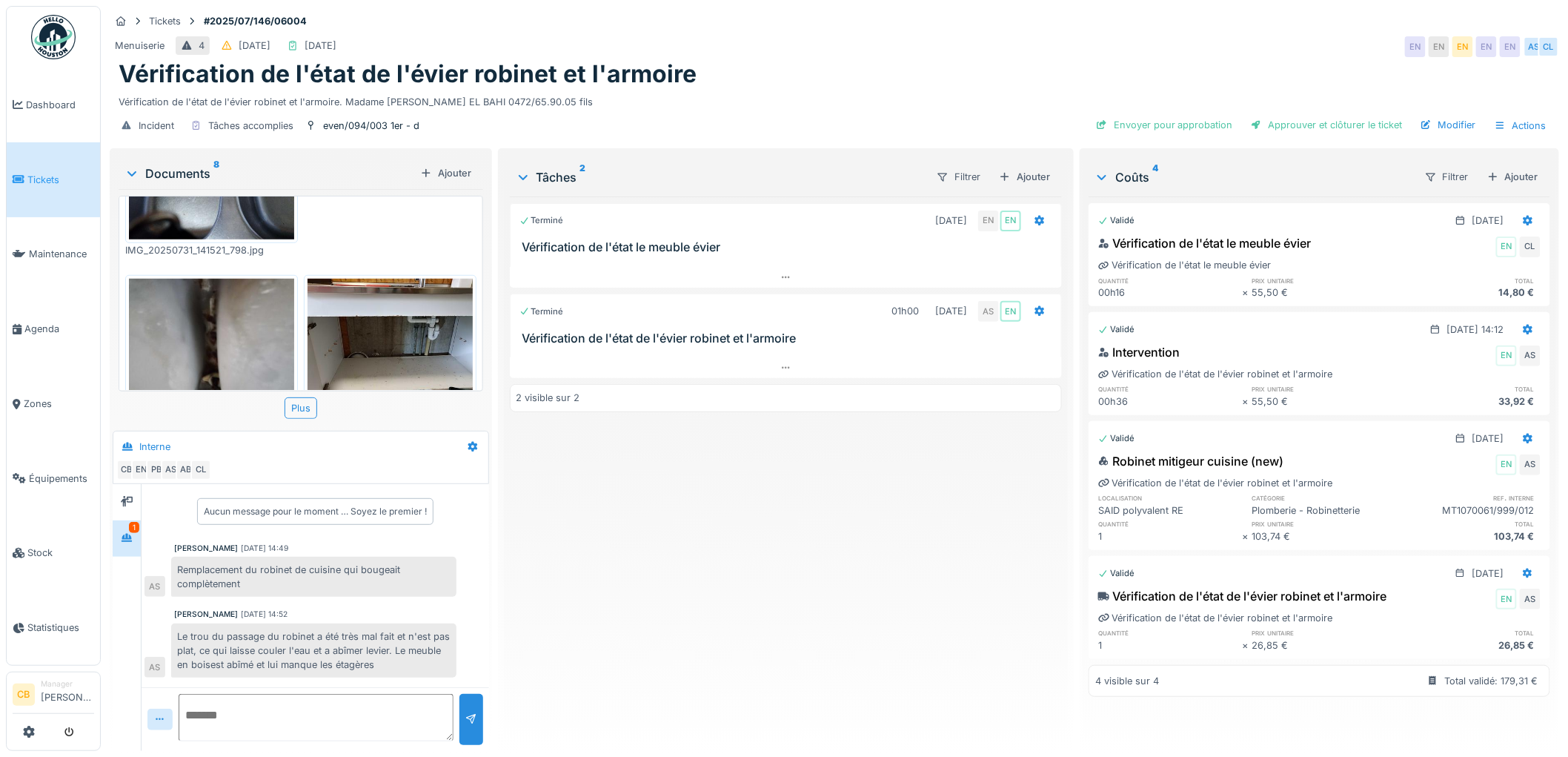
scroll to position [533, 0]
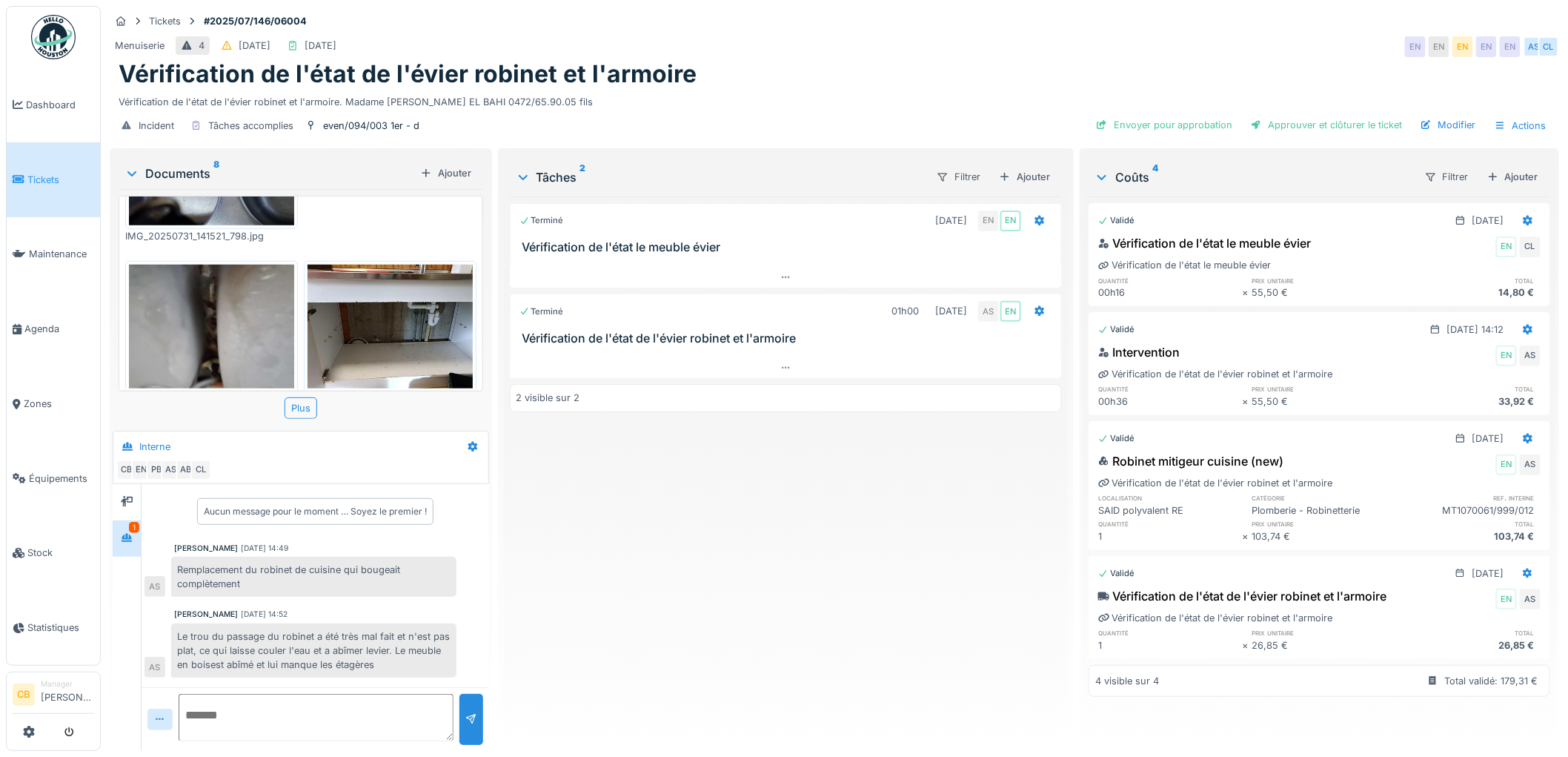
click at [417, 313] on img at bounding box center [391, 327] width 165 height 124
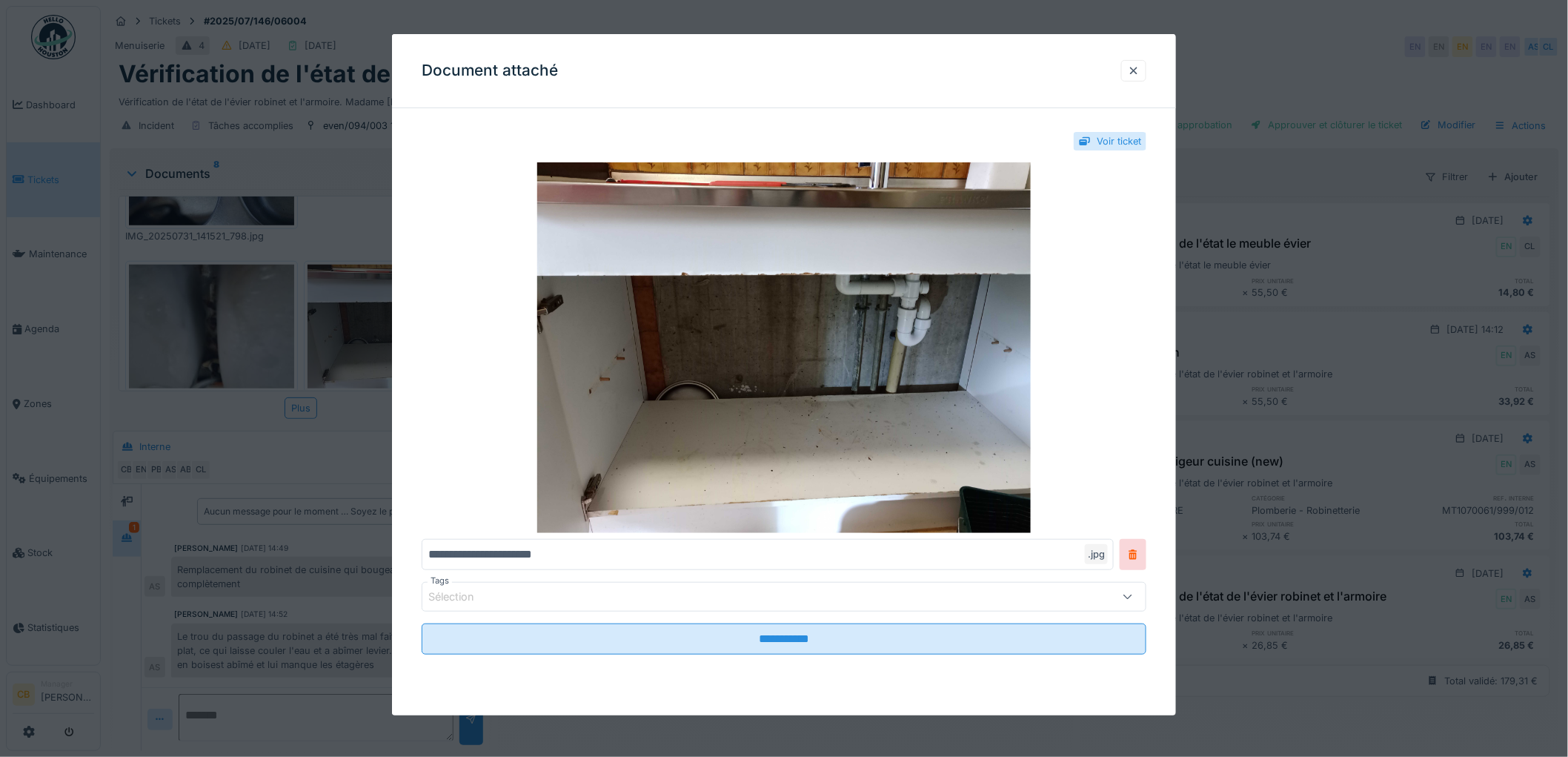
click at [420, 317] on div "**********" at bounding box center [784, 408] width 784 height 576
click at [336, 435] on div at bounding box center [784, 378] width 1568 height 757
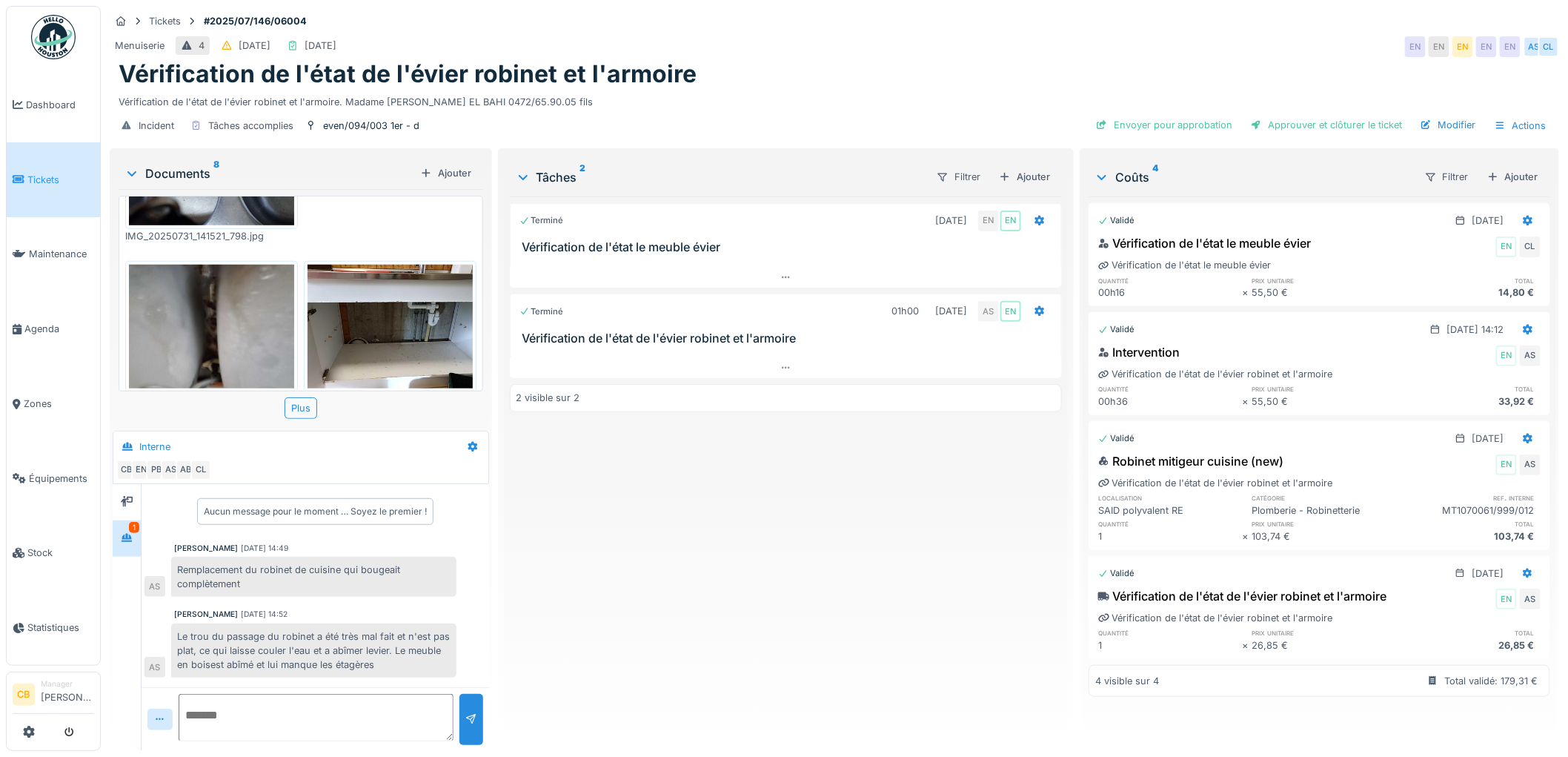
scroll to position [12, 0]
click at [384, 303] on img at bounding box center [391, 327] width 165 height 124
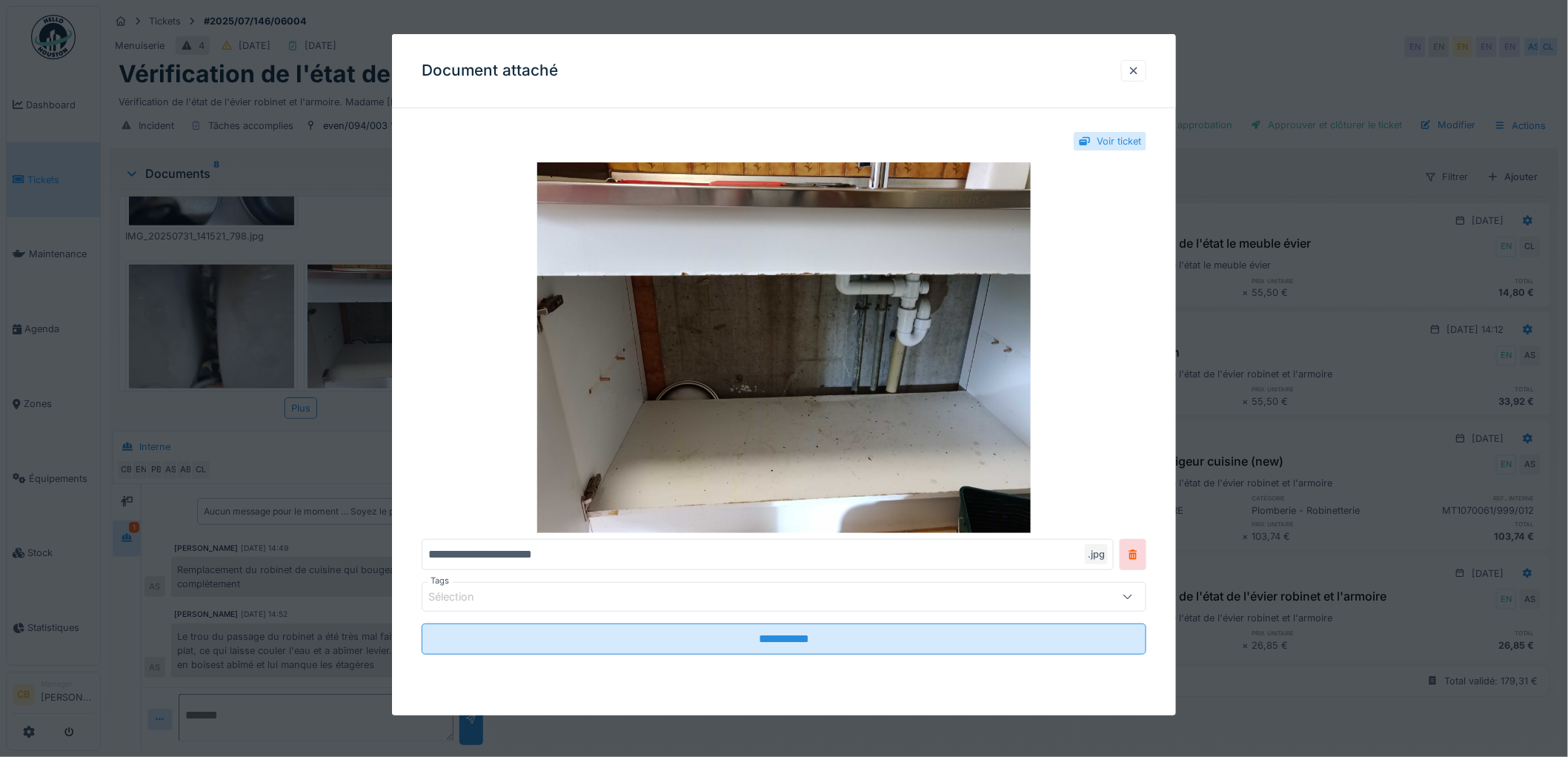
click at [369, 312] on div at bounding box center [784, 378] width 1568 height 757
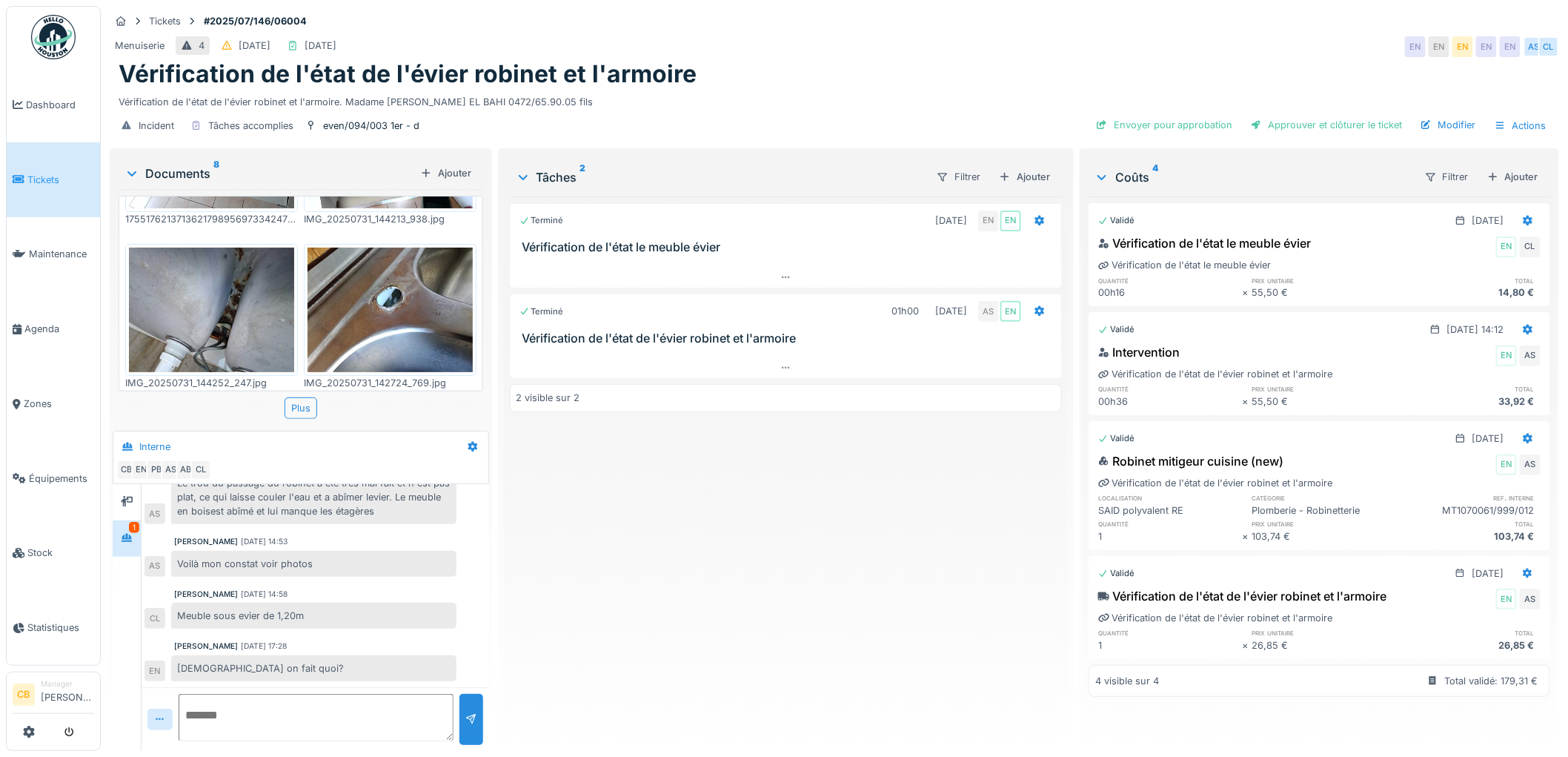
scroll to position [0, 0]
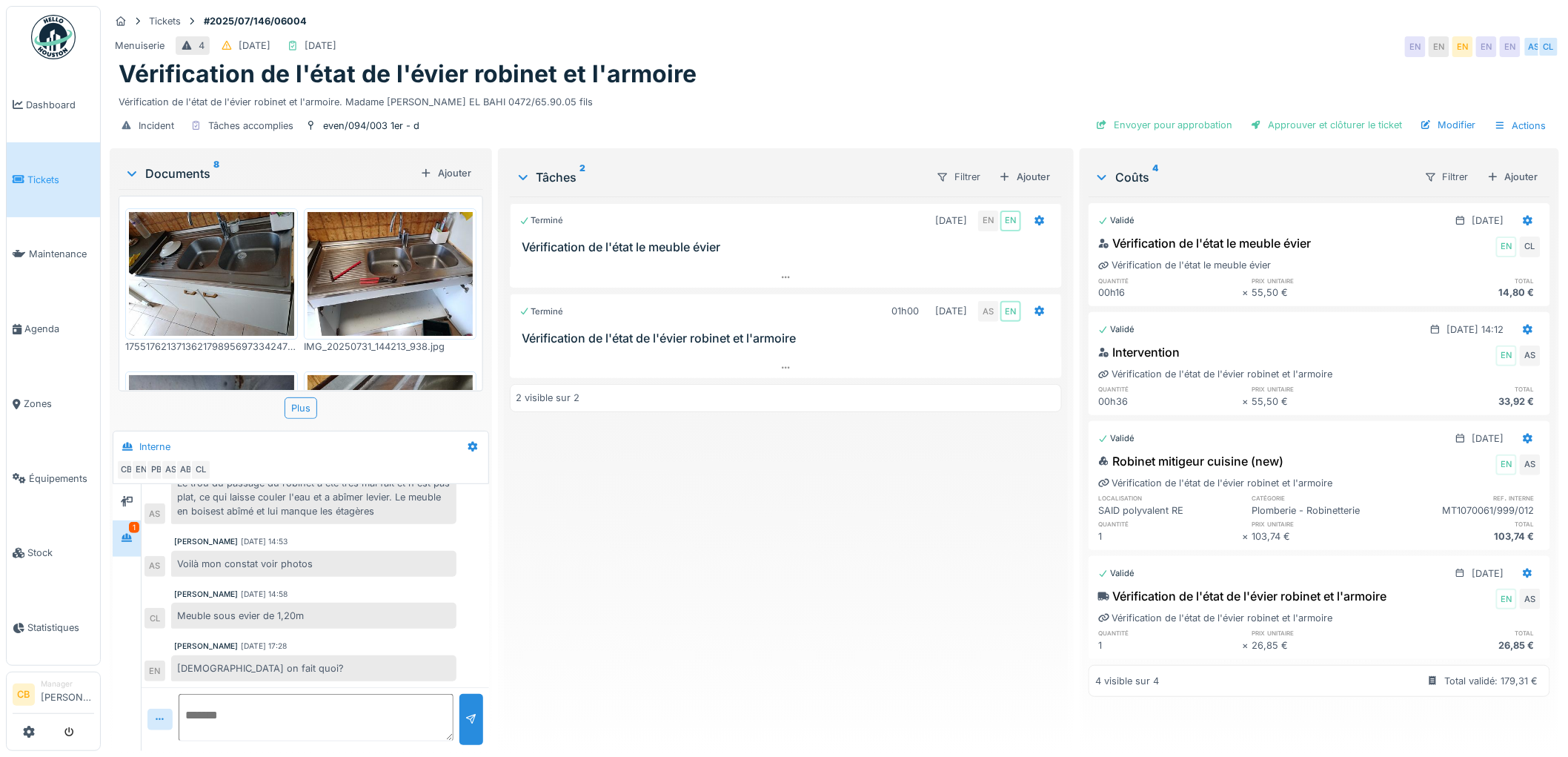
click at [214, 269] on img at bounding box center [212, 274] width 165 height 124
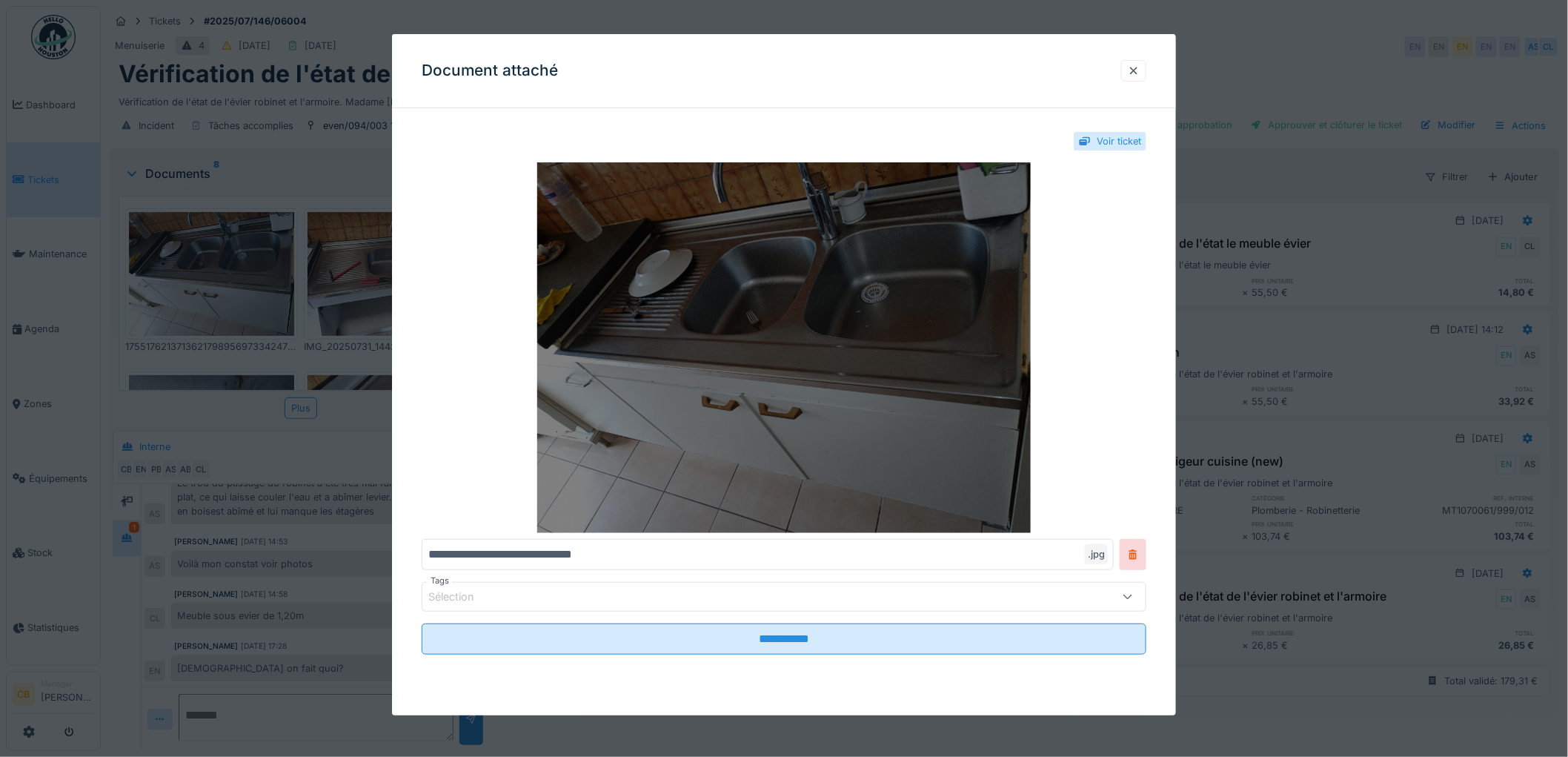
click at [632, 415] on img at bounding box center [784, 348] width 725 height 371
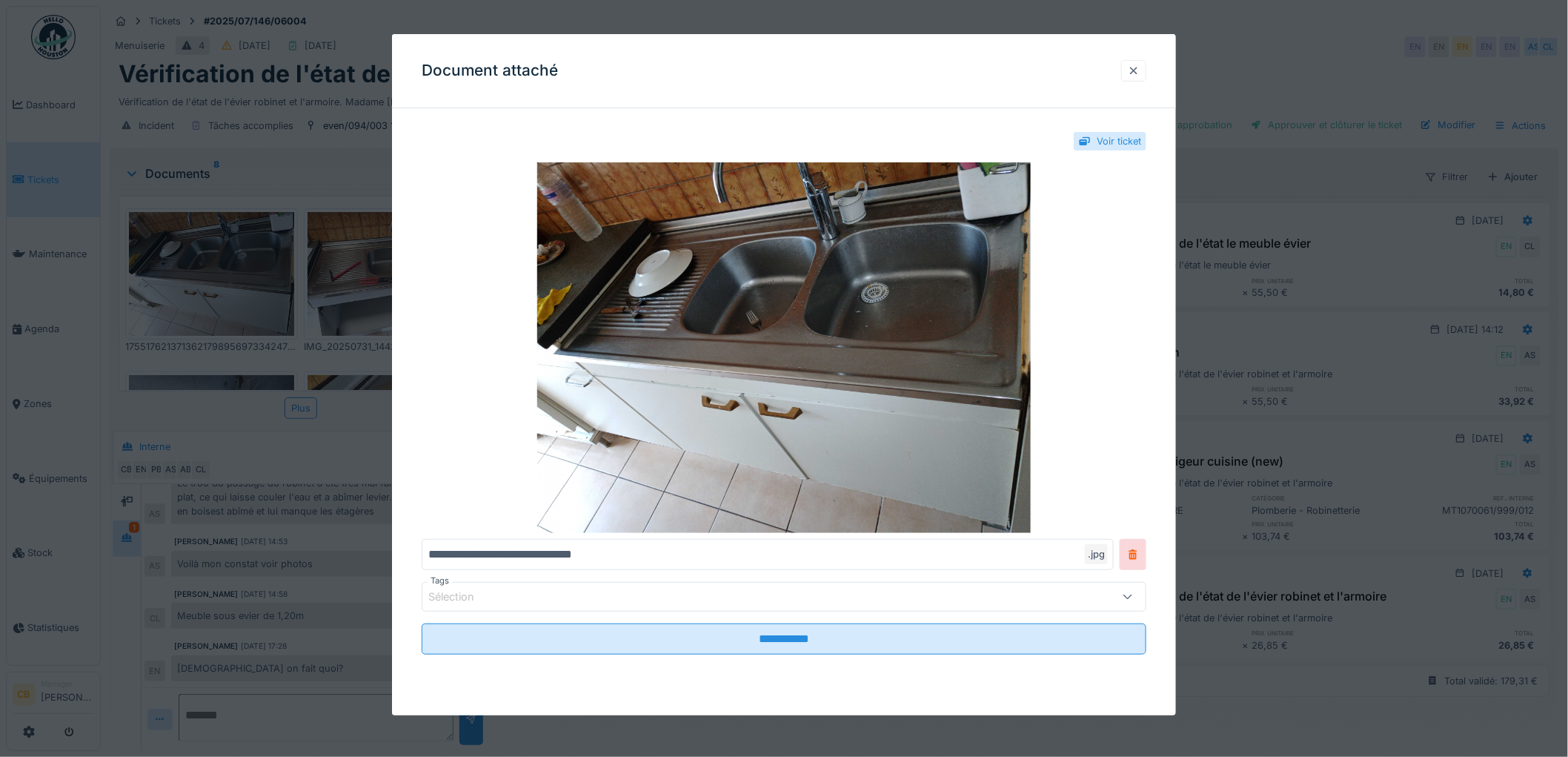
click at [1136, 70] on div at bounding box center [1133, 71] width 12 height 14
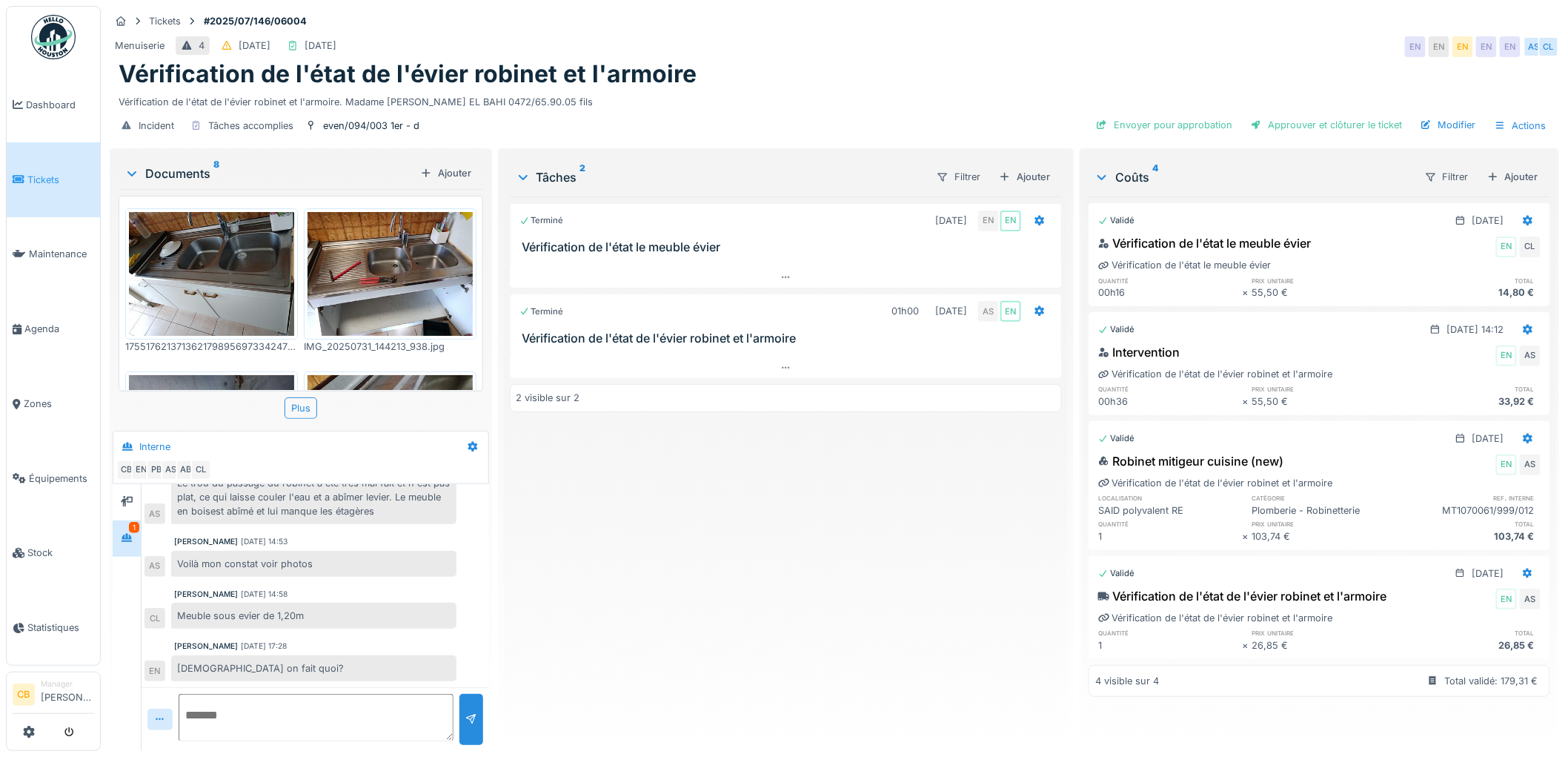
scroll to position [164, 0]
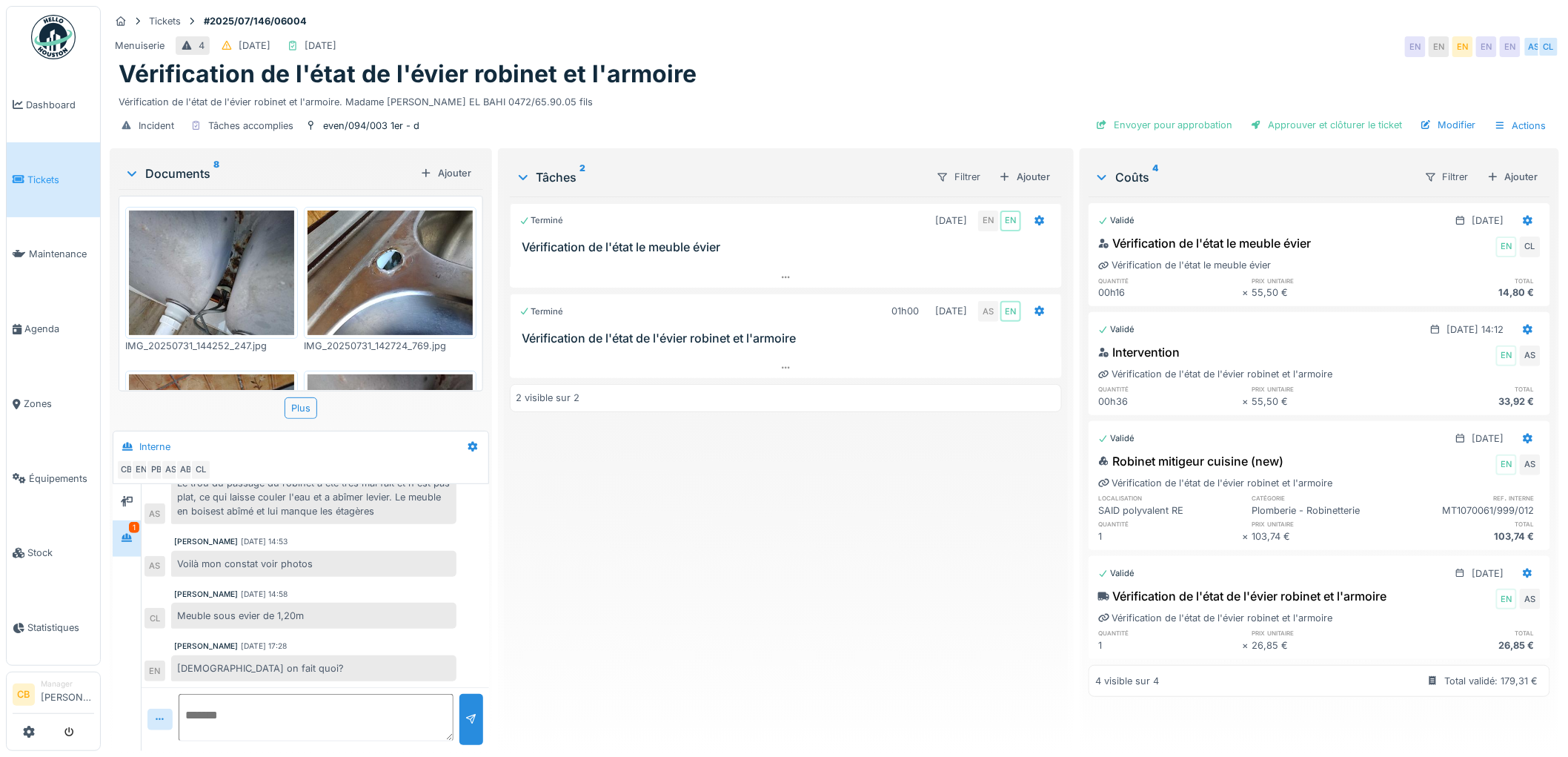
click at [376, 260] on img at bounding box center [391, 272] width 165 height 124
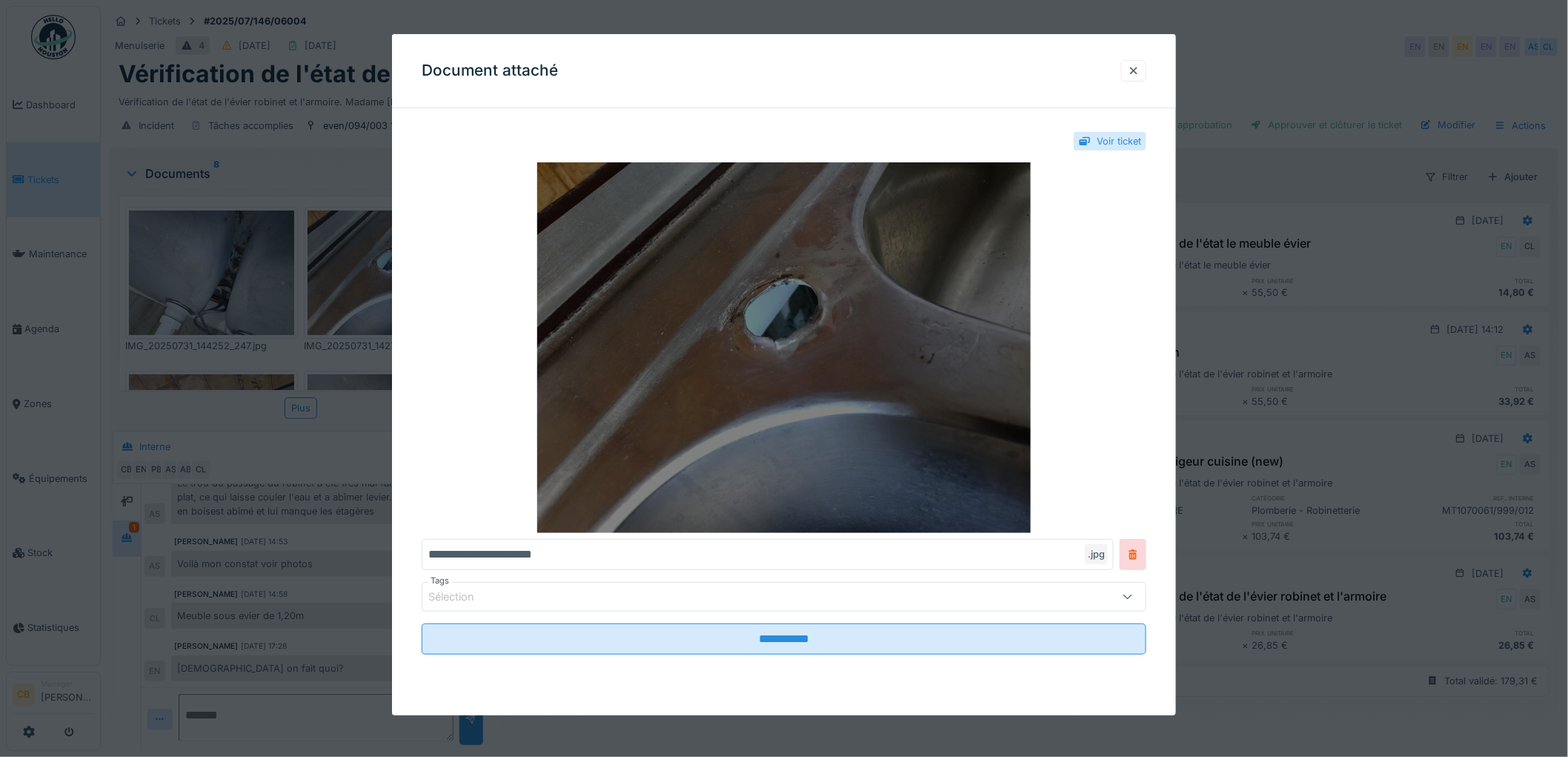
click at [695, 315] on img at bounding box center [784, 348] width 725 height 371
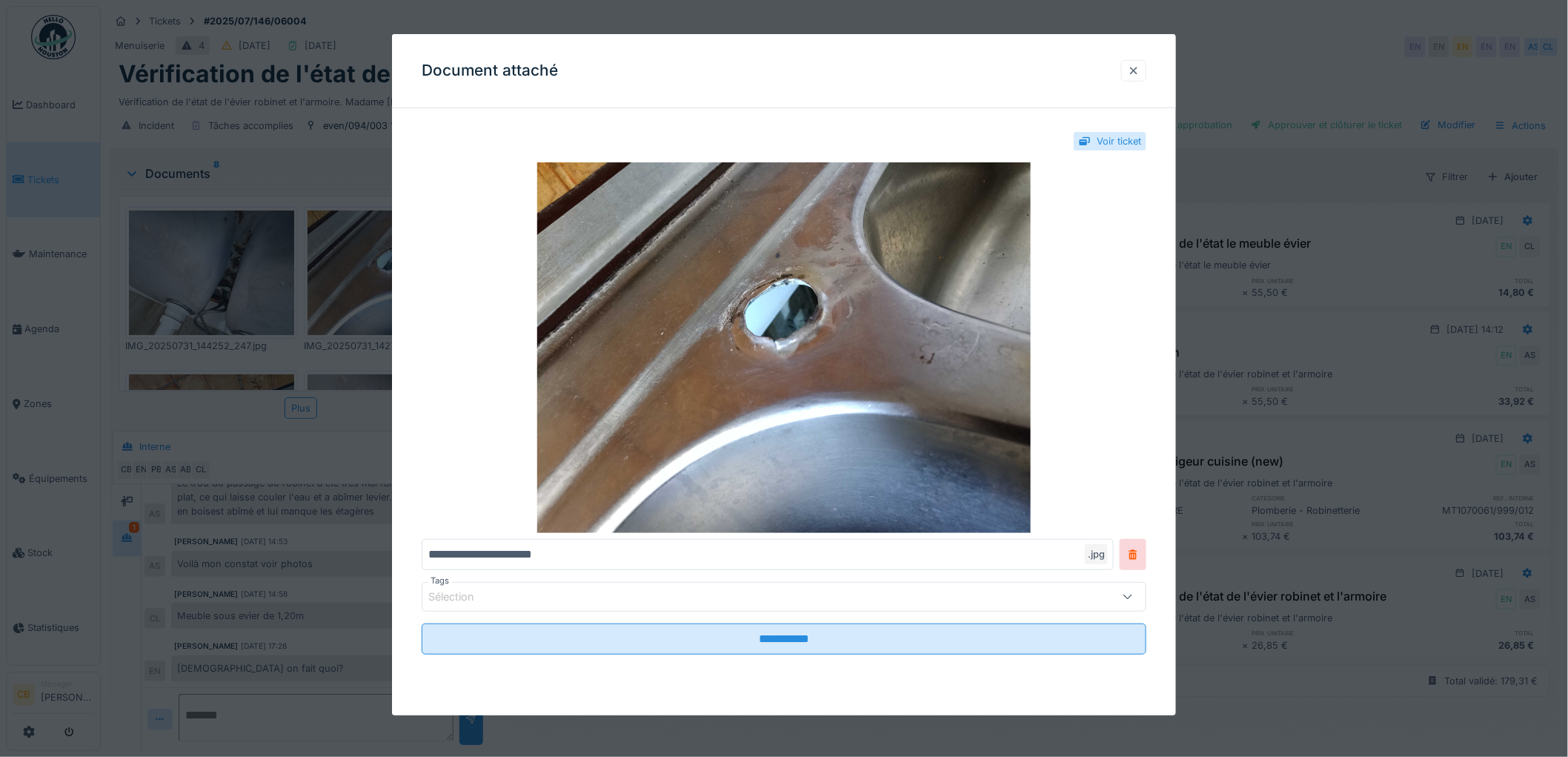
click at [1140, 68] on div at bounding box center [1133, 71] width 12 height 14
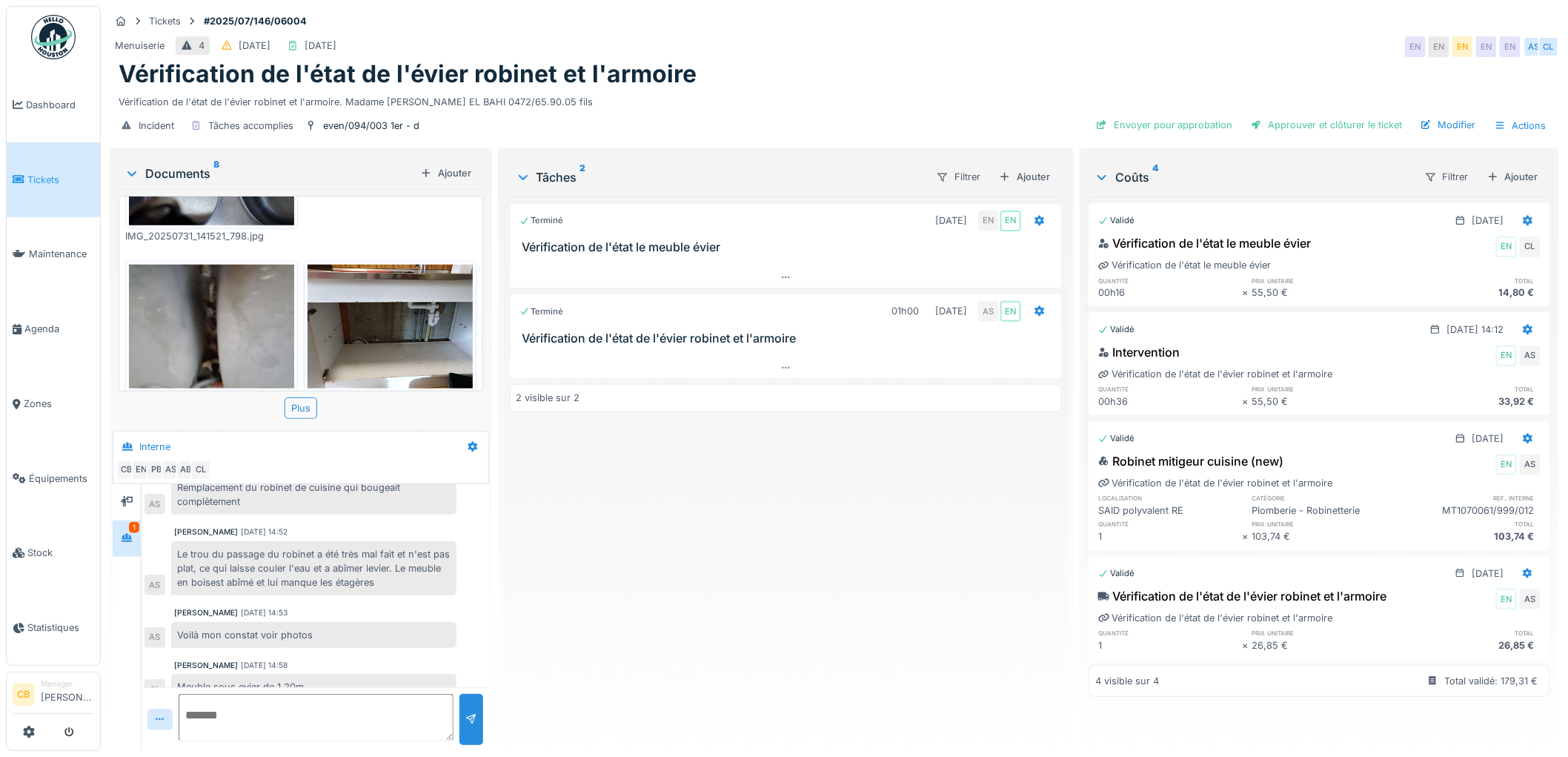
scroll to position [12, 0]
click at [350, 265] on img at bounding box center [391, 327] width 165 height 124
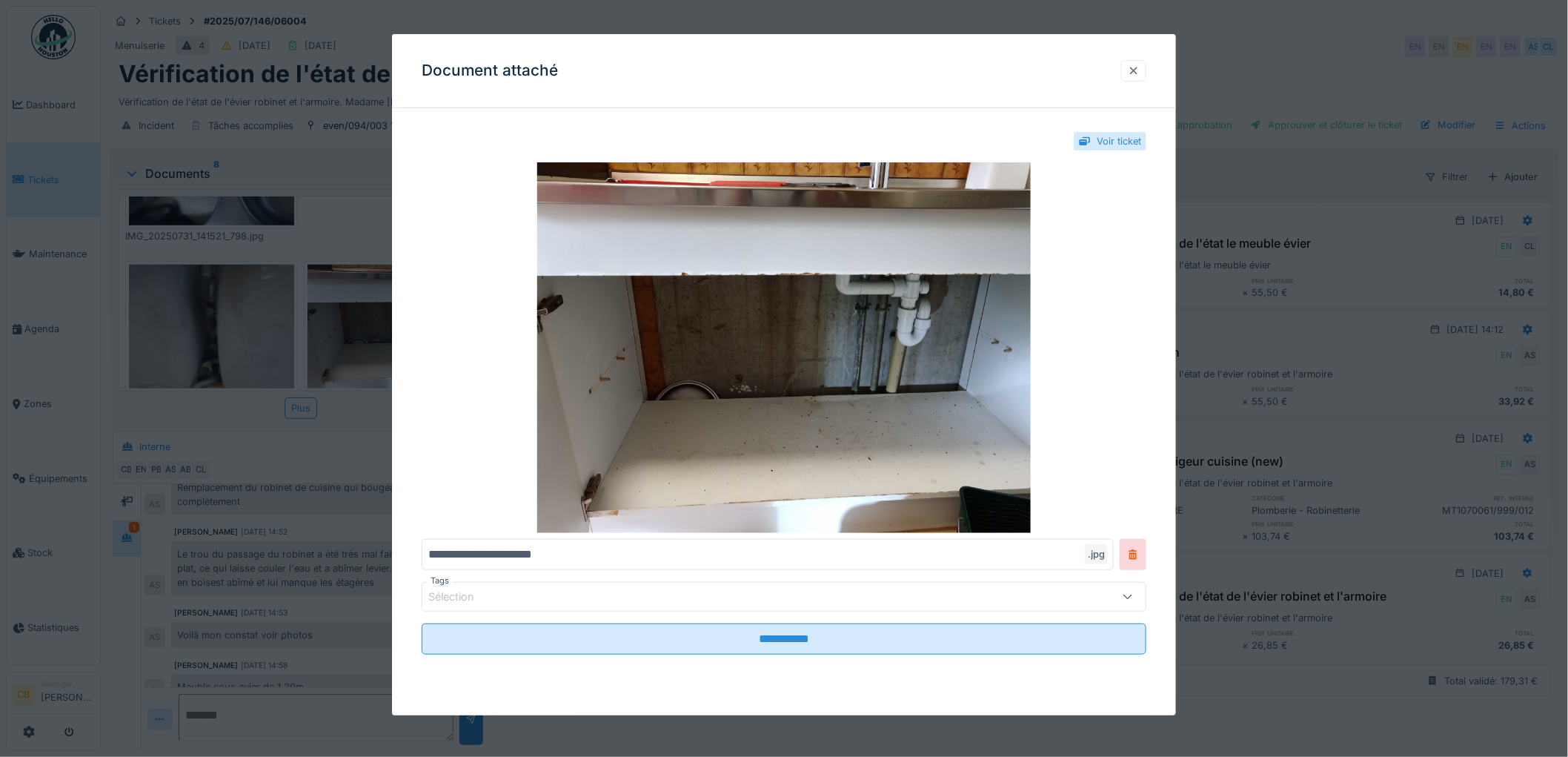
click at [1136, 77] on div at bounding box center [1133, 71] width 12 height 14
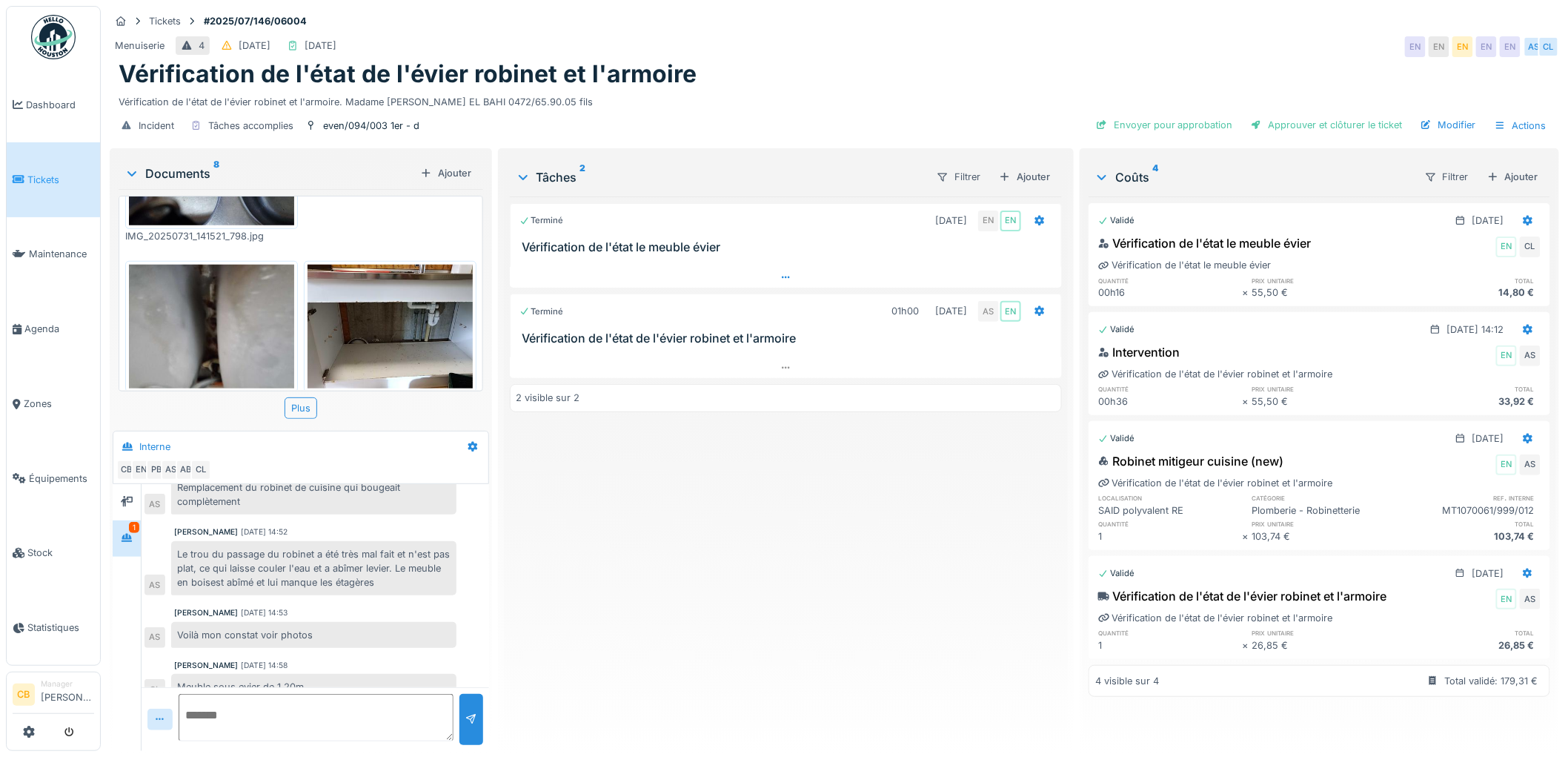
scroll to position [0, 0]
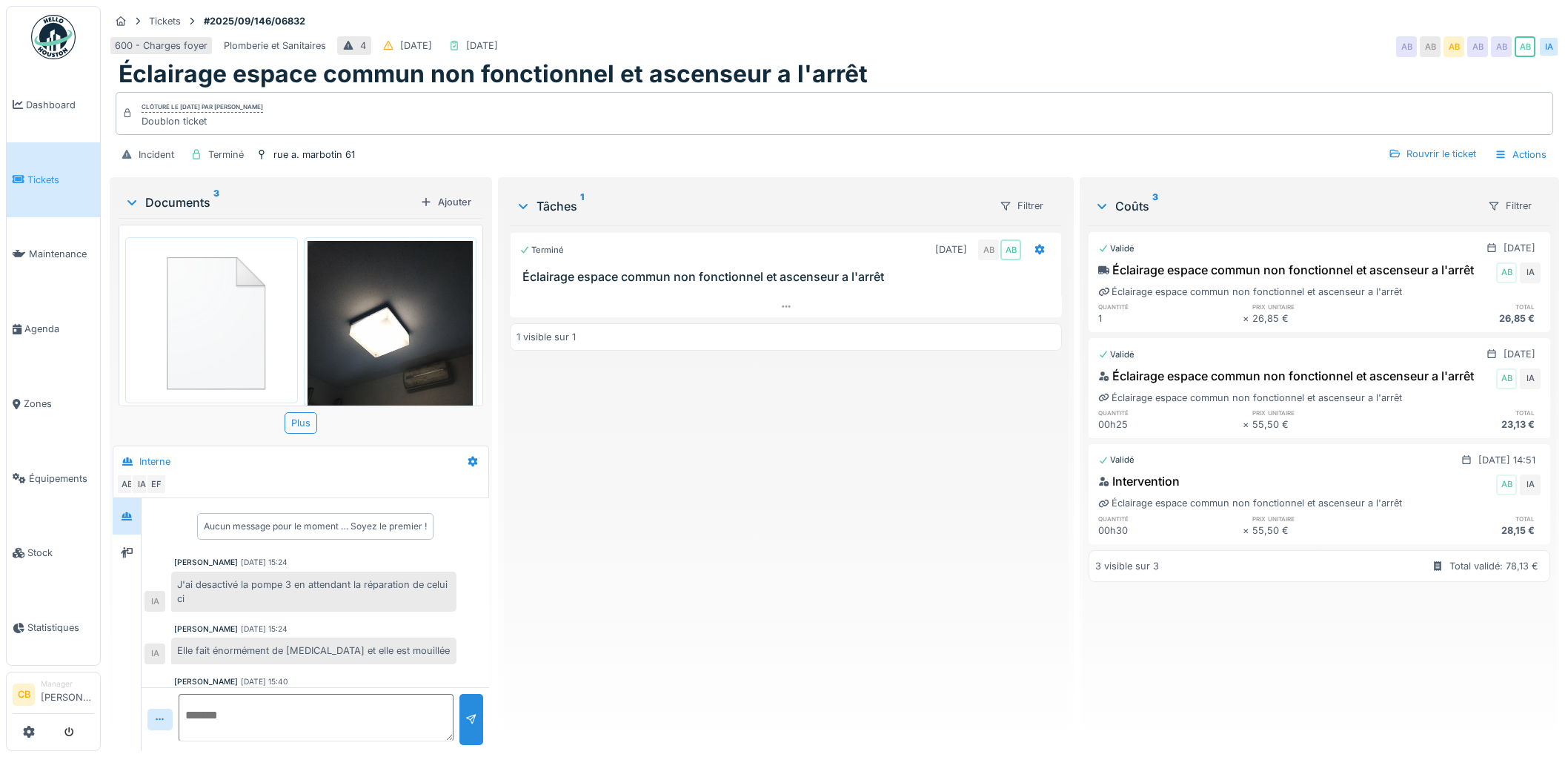
scroll to position [12, 0]
